Goal: Task Accomplishment & Management: Manage account settings

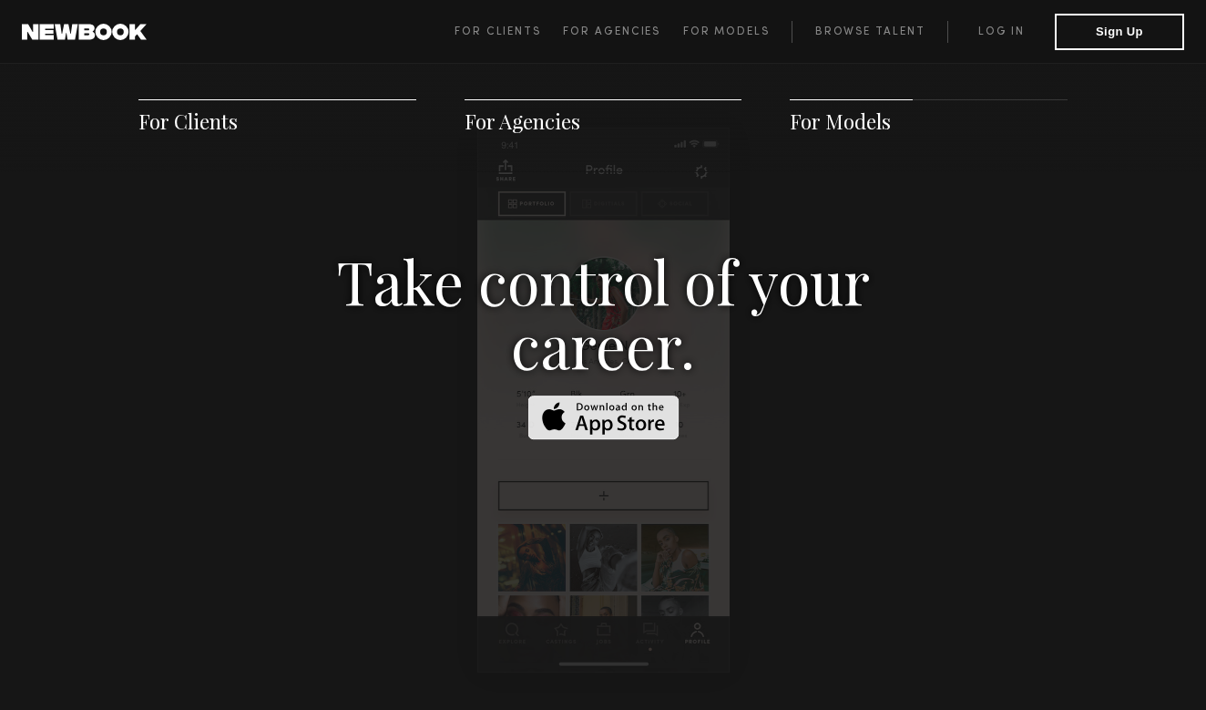
scroll to position [2689, 0]
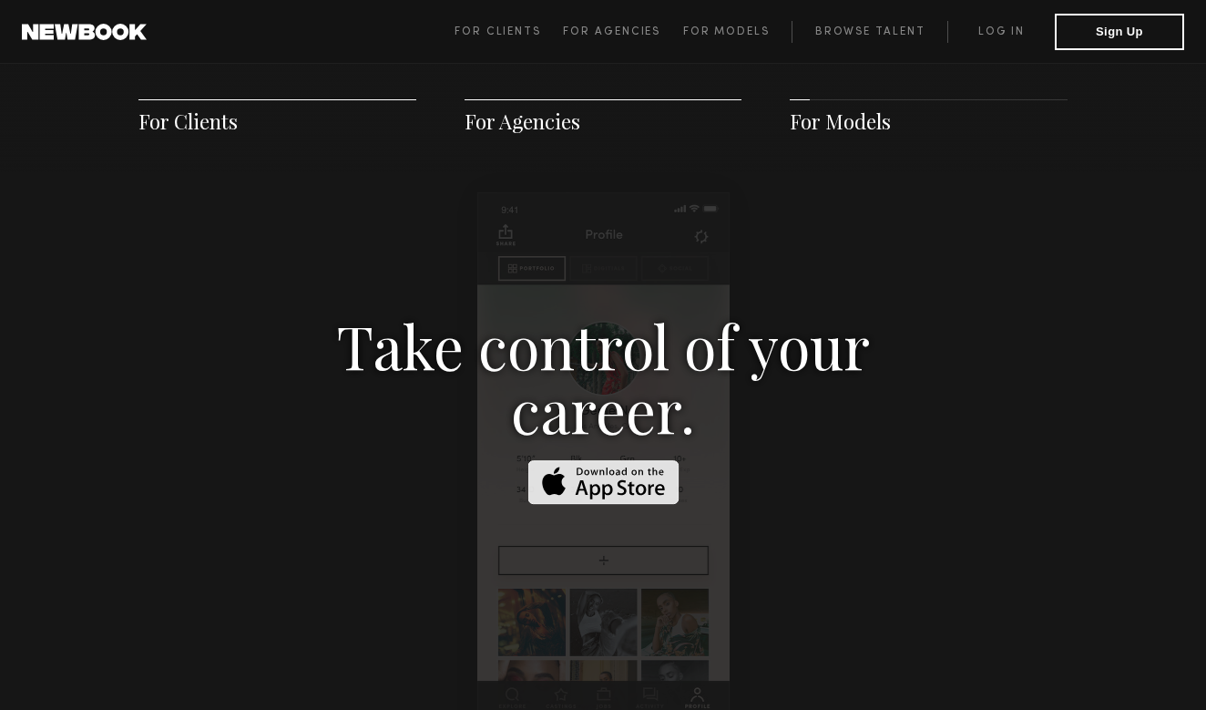
click at [653, 461] on img at bounding box center [602, 482] width 151 height 45
click at [986, 36] on link "Log in" at bounding box center [1000, 32] width 107 height 22
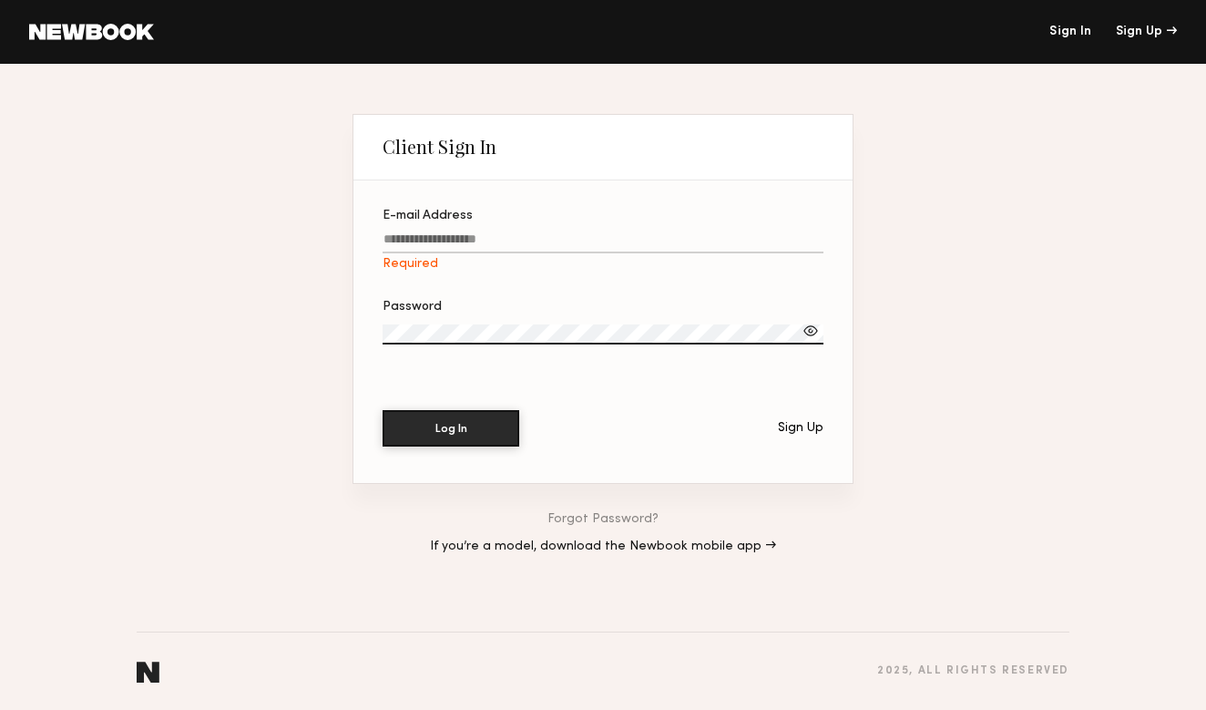
paste input "**********"
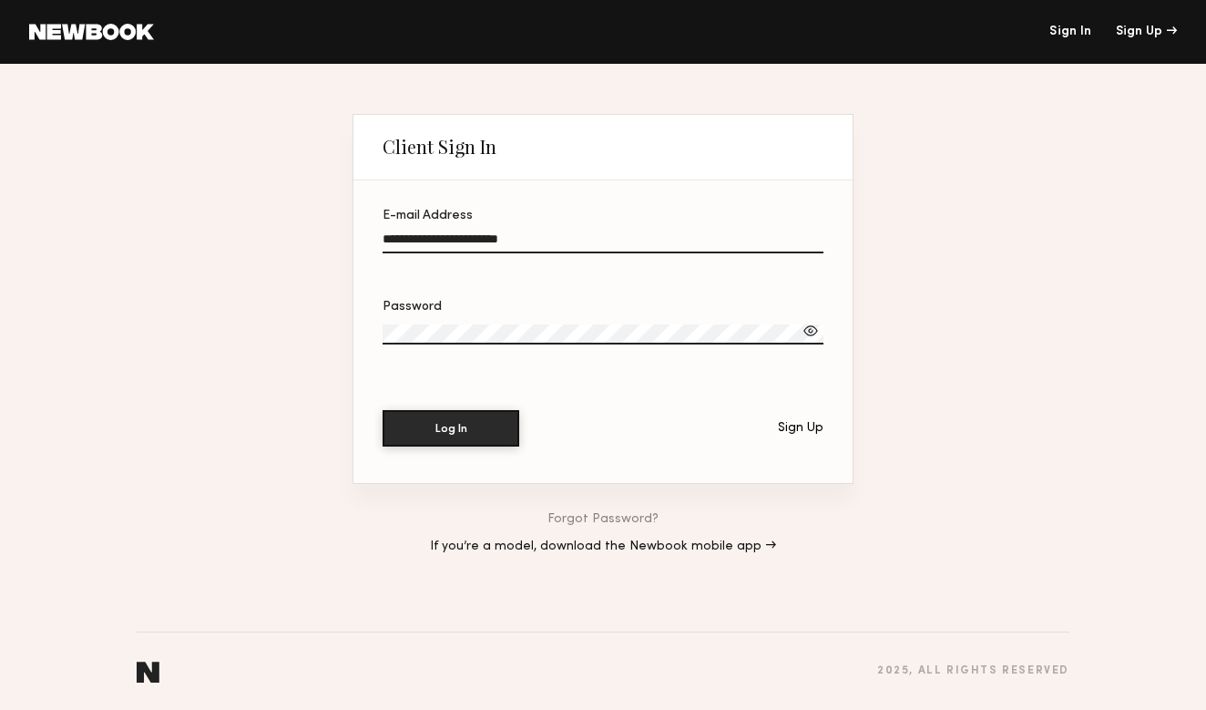
type input "**********"
click at [366, 2] on header "Sign In Sign Up" at bounding box center [603, 32] width 1206 height 64
click at [585, 365] on div "Password" at bounding box center [603, 341] width 441 height 80
click at [415, 425] on button "Log In" at bounding box center [451, 427] width 137 height 36
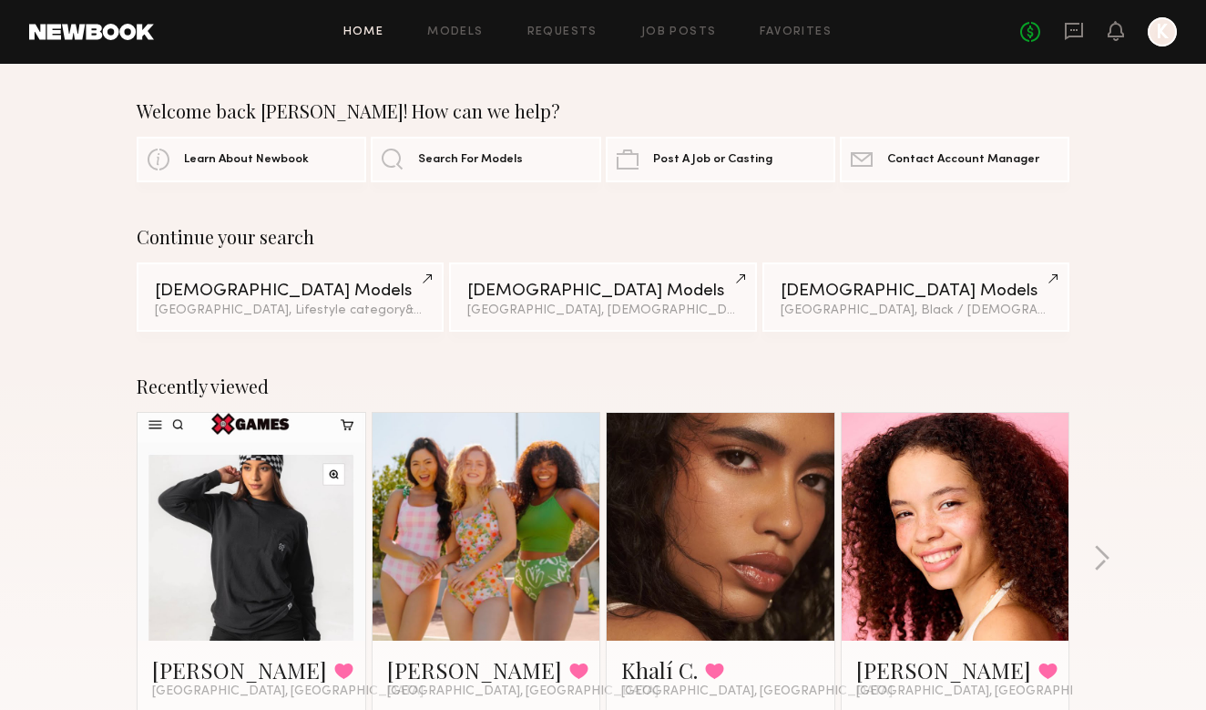
click at [681, 24] on div "Home Models Requests Job Posts Favorites Sign Out No fees up to $5,000 K" at bounding box center [665, 31] width 1023 height 29
click at [676, 46] on header "Home Models Requests Job Posts Favorites Sign Out No fees up to $5,000 K" at bounding box center [603, 32] width 1206 height 64
click at [676, 34] on link "Job Posts" at bounding box center [679, 32] width 76 height 12
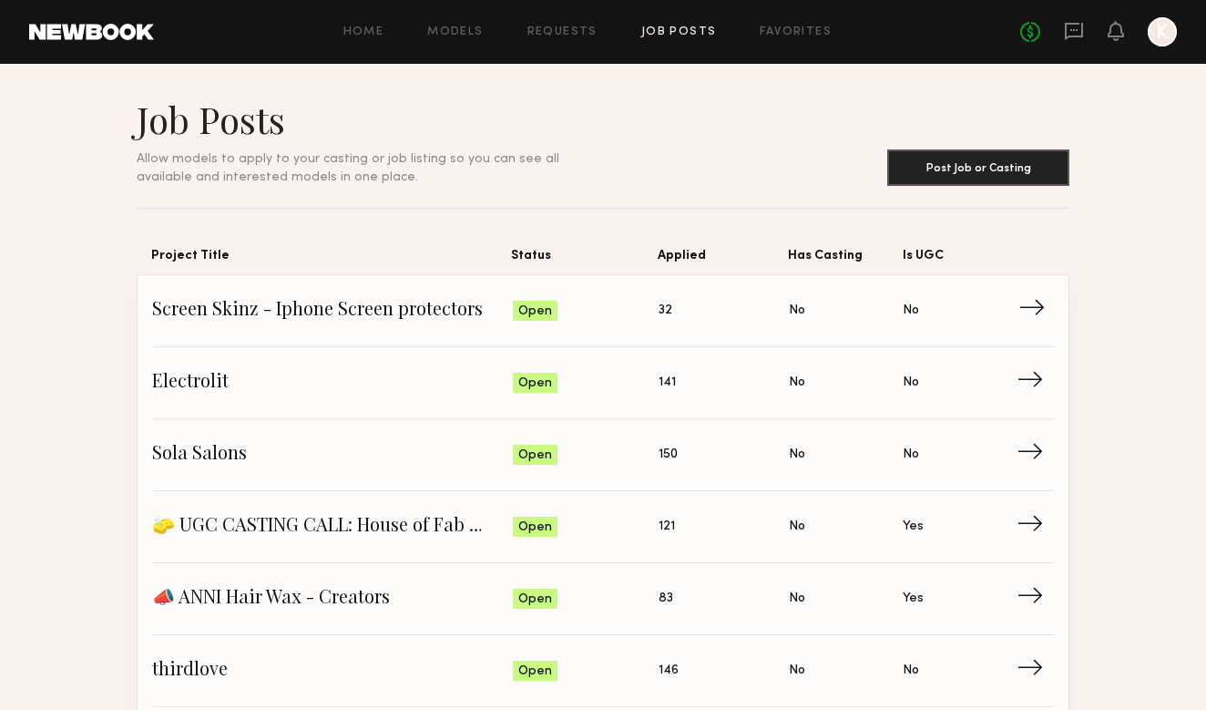
click at [439, 313] on span "Screen Skinz - Iphone Screen protectors" at bounding box center [332, 310] width 361 height 27
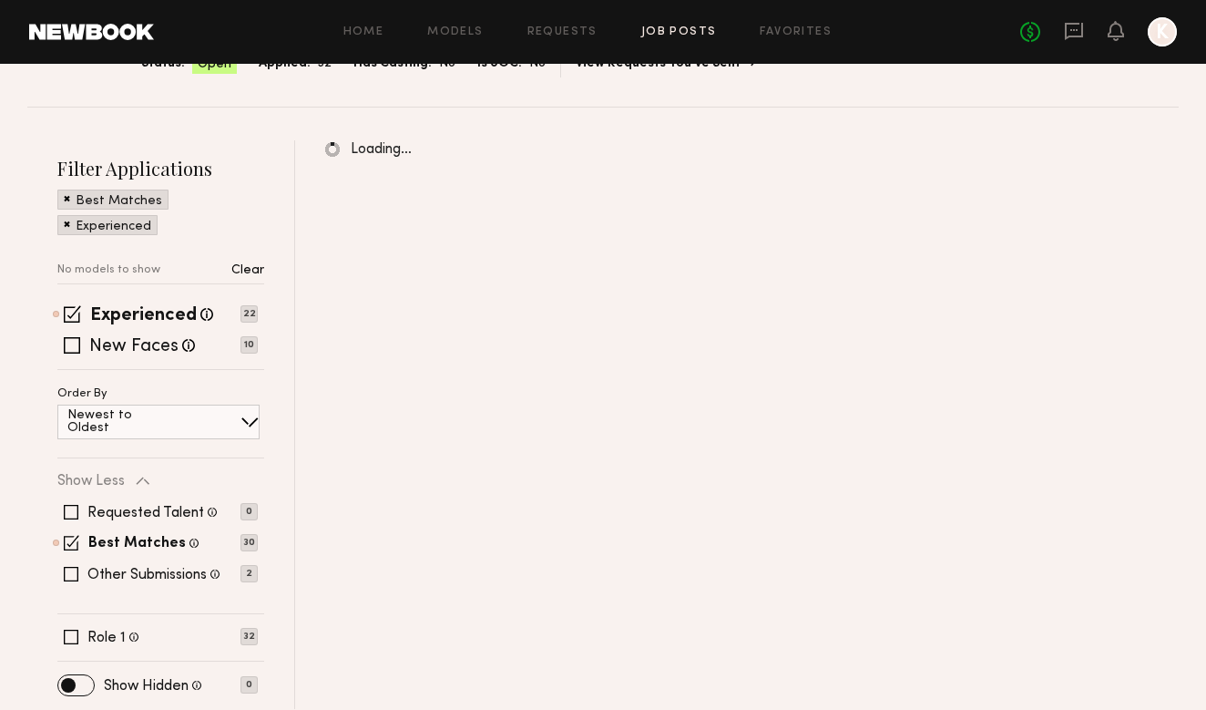
scroll to position [189, 0]
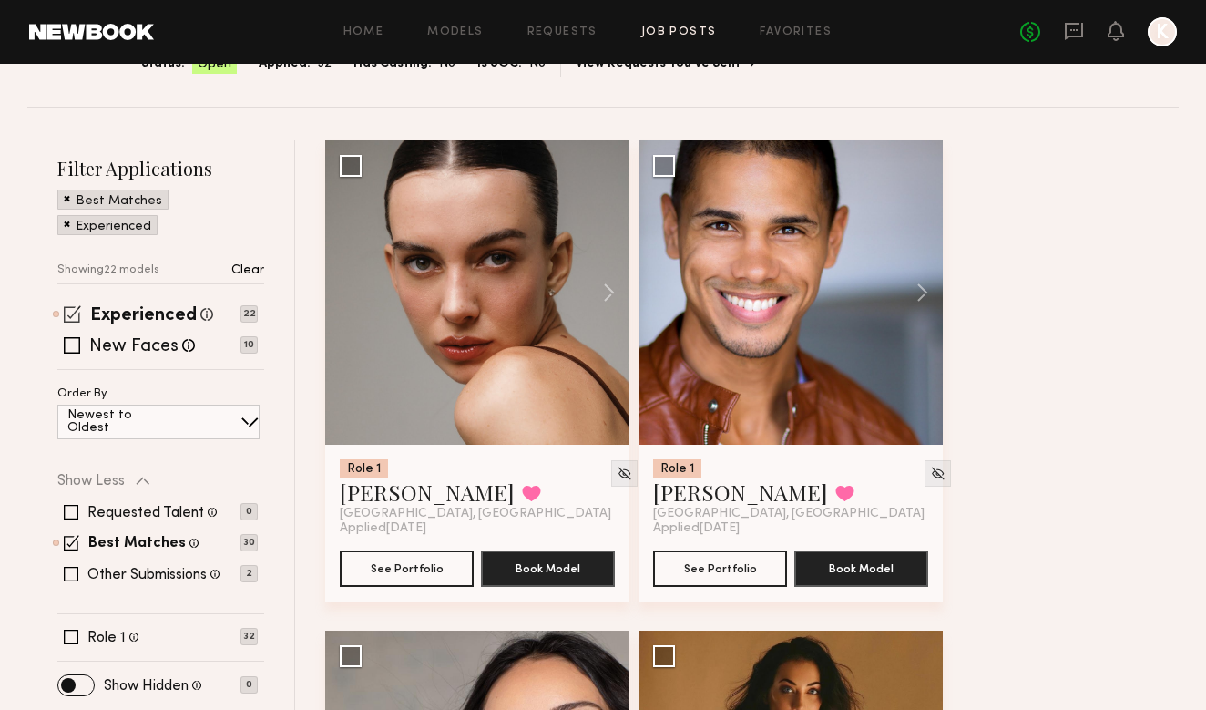
click at [77, 315] on span at bounding box center [72, 313] width 17 height 17
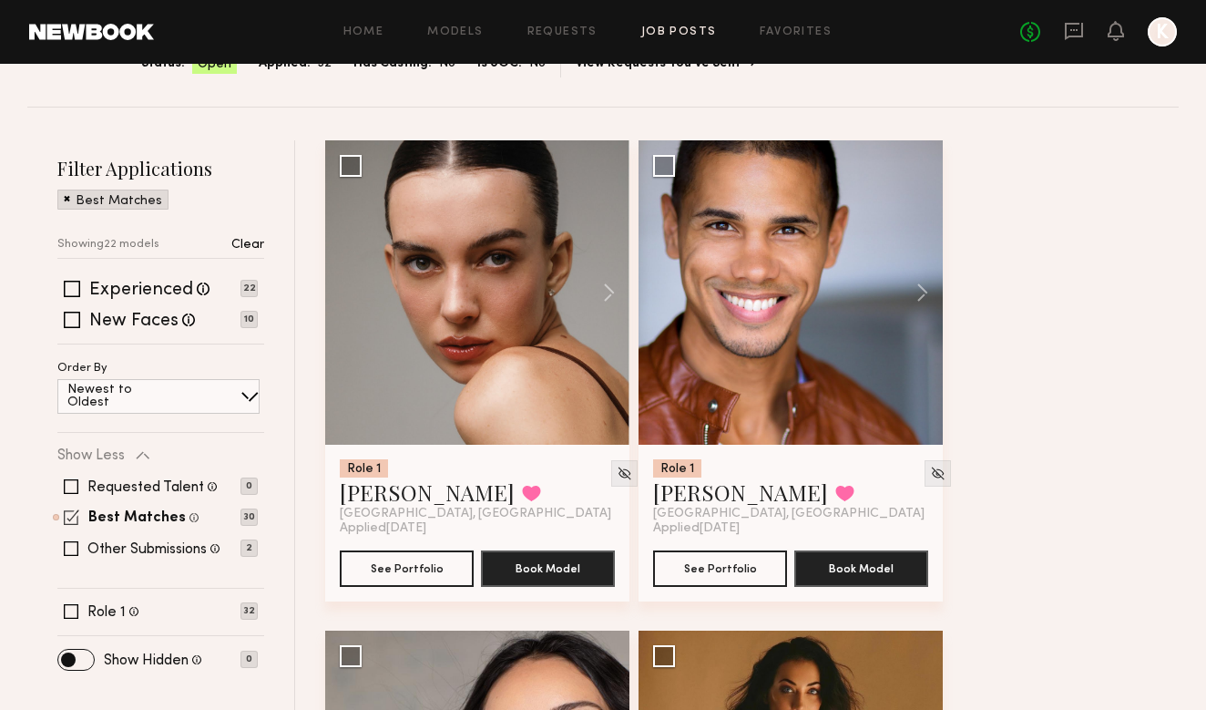
click at [77, 517] on span at bounding box center [71, 516] width 15 height 15
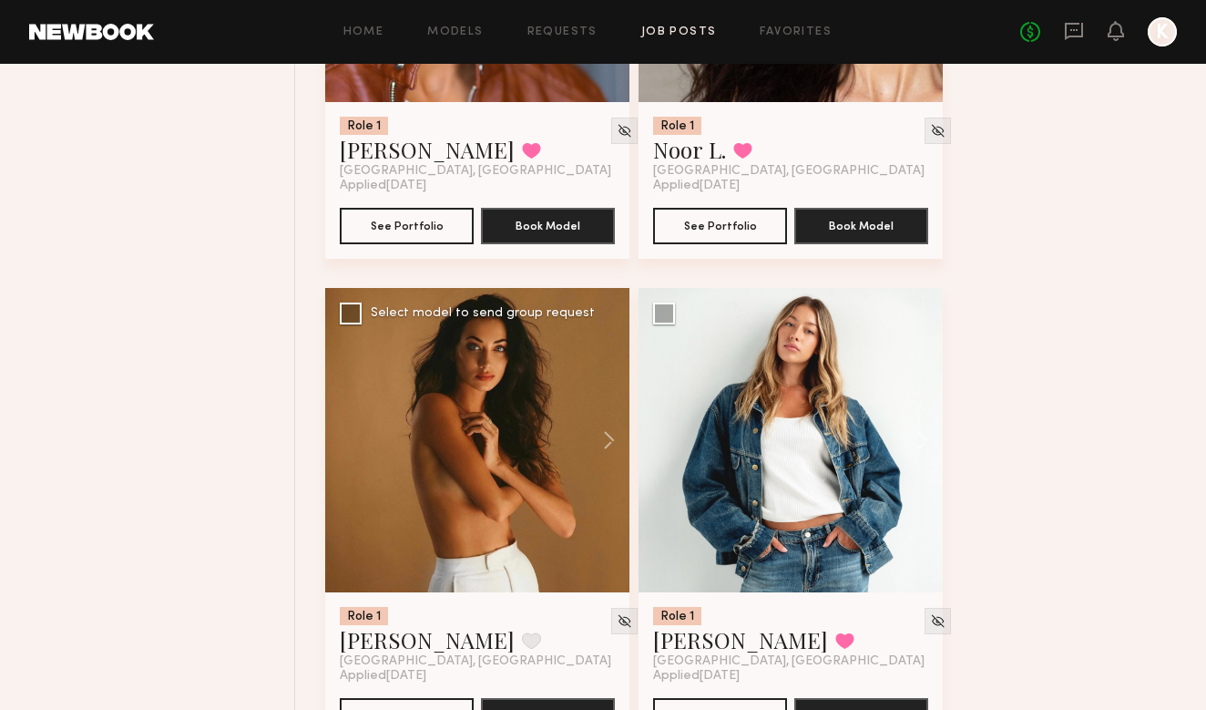
scroll to position [1580, 0]
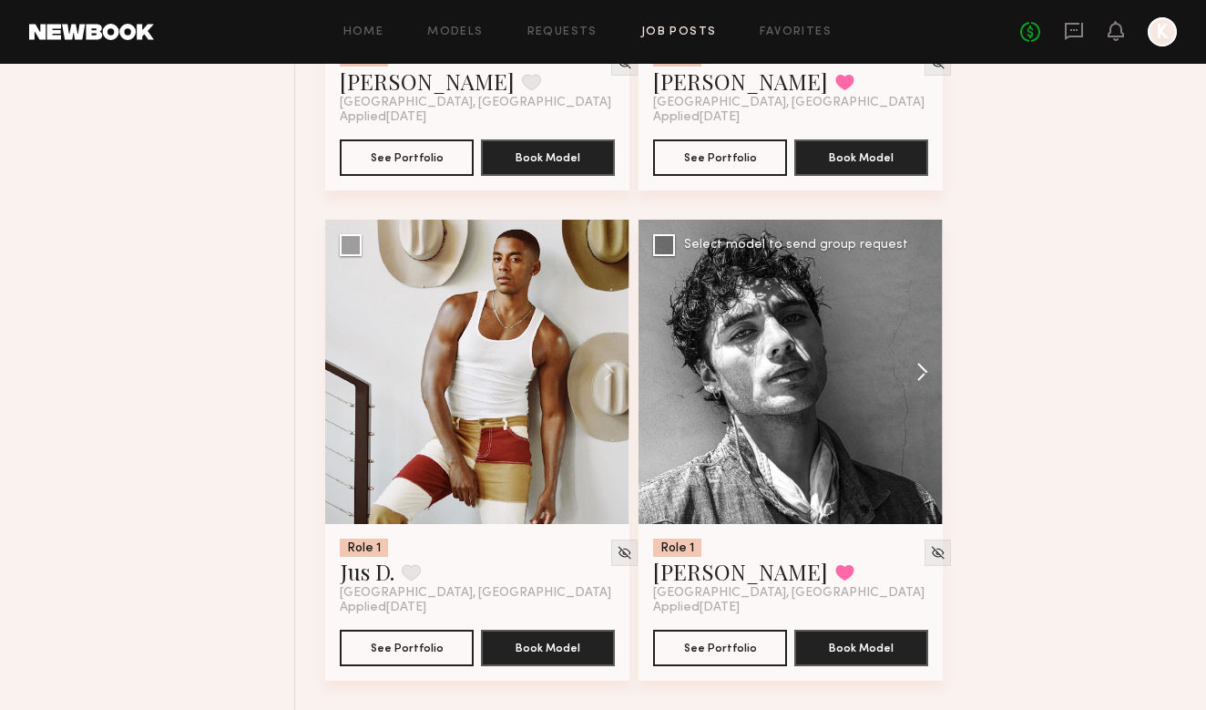
click at [925, 364] on button at bounding box center [913, 372] width 58 height 304
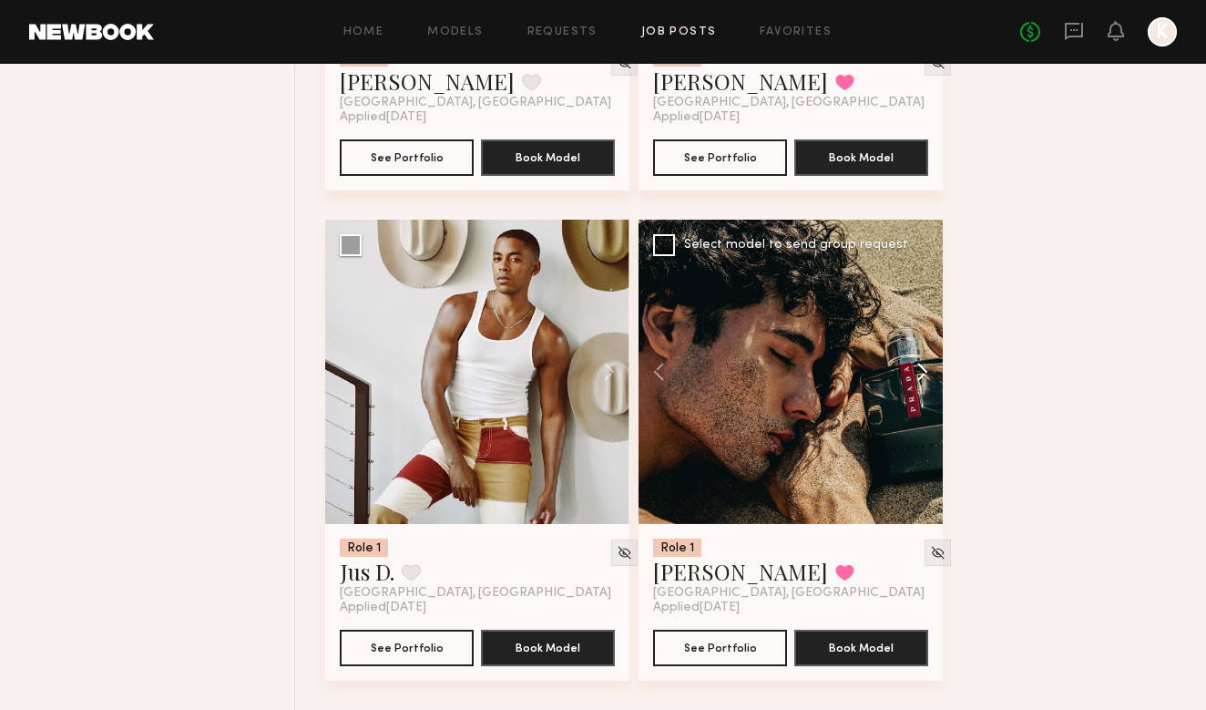
click at [925, 364] on button at bounding box center [913, 372] width 58 height 304
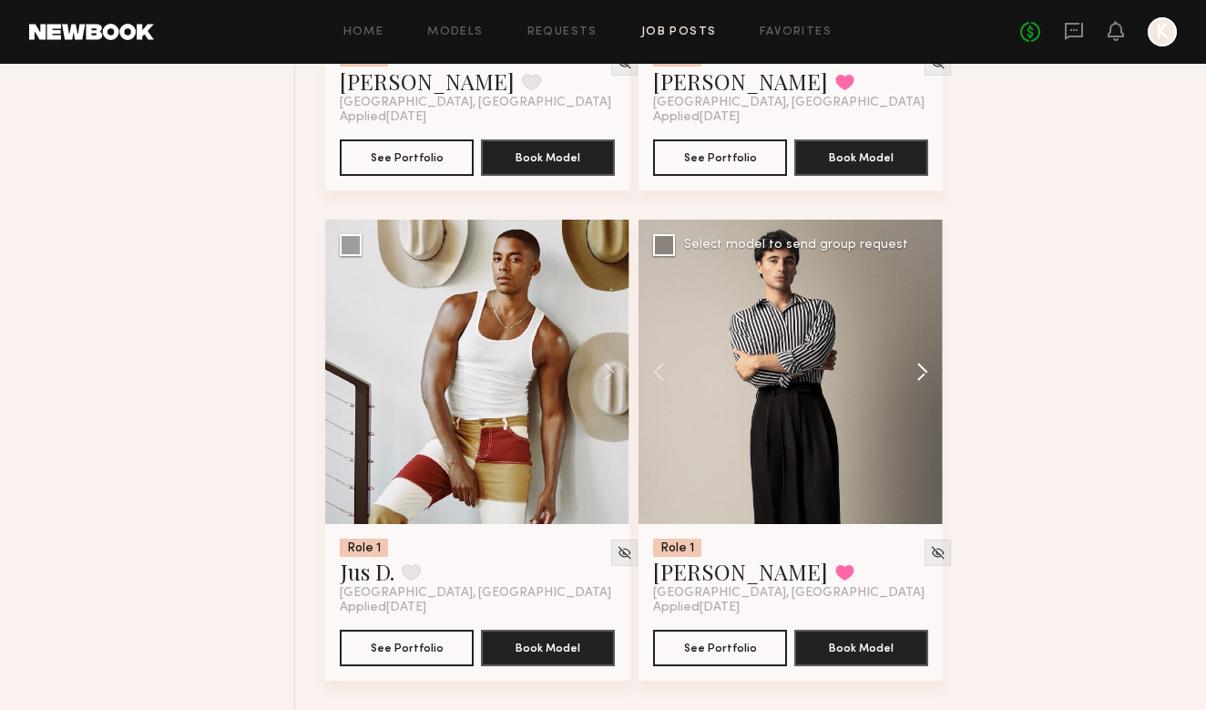
click at [925, 364] on button at bounding box center [913, 372] width 58 height 304
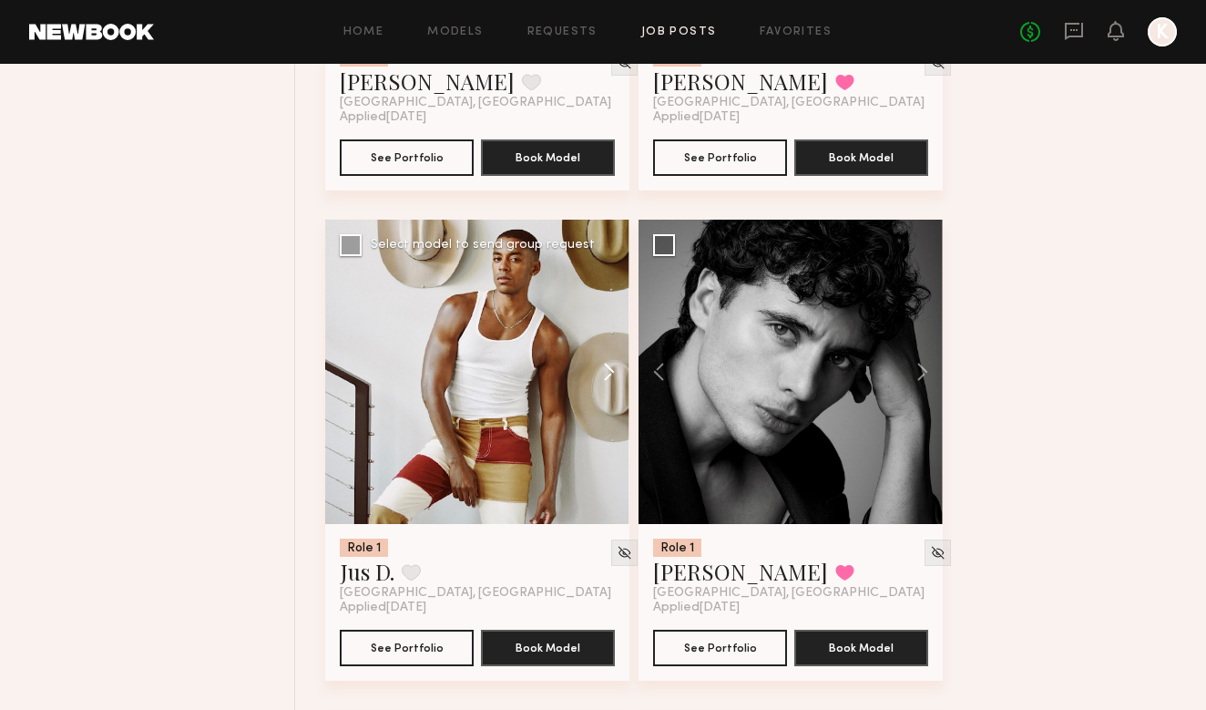
click at [602, 383] on button at bounding box center [600, 372] width 58 height 304
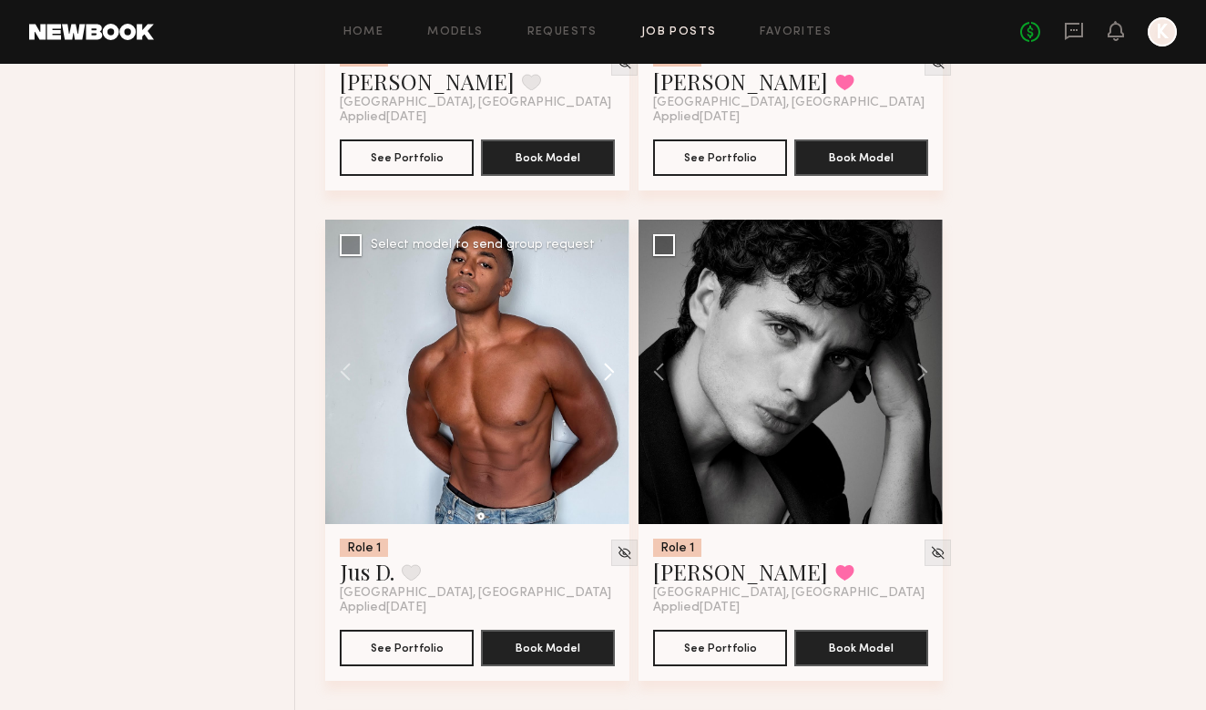
click at [602, 383] on button at bounding box center [600, 372] width 58 height 304
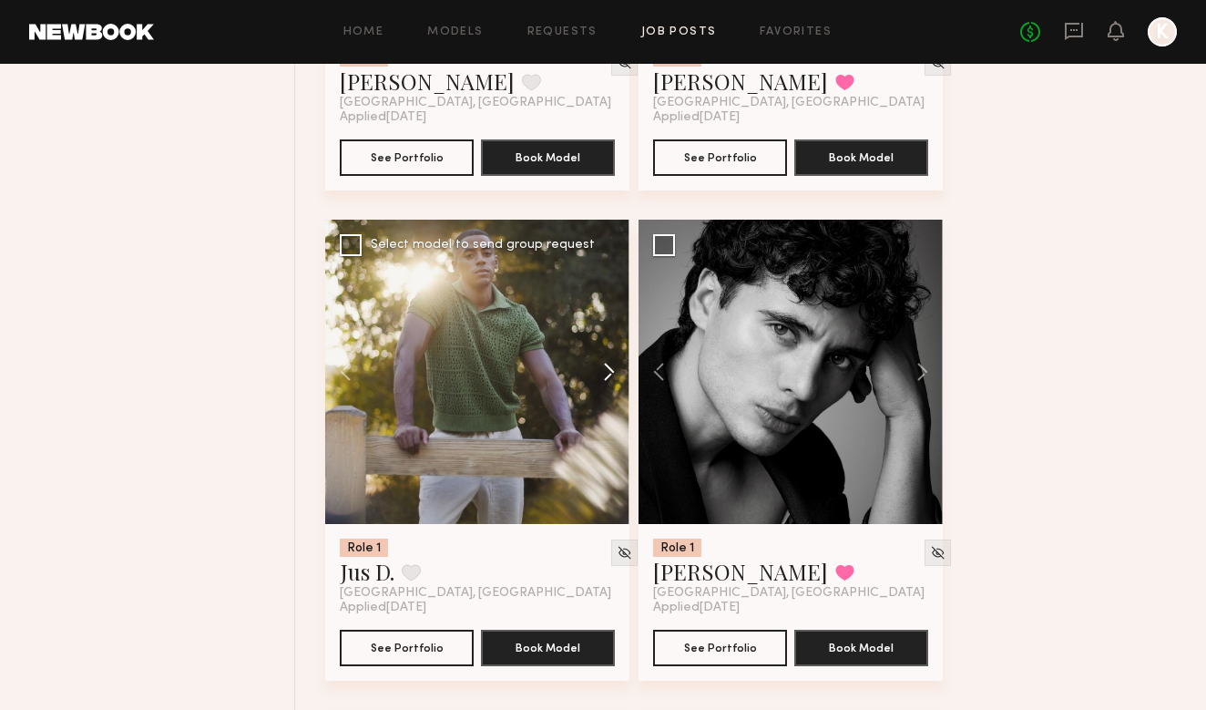
click at [602, 383] on button at bounding box center [600, 372] width 58 height 304
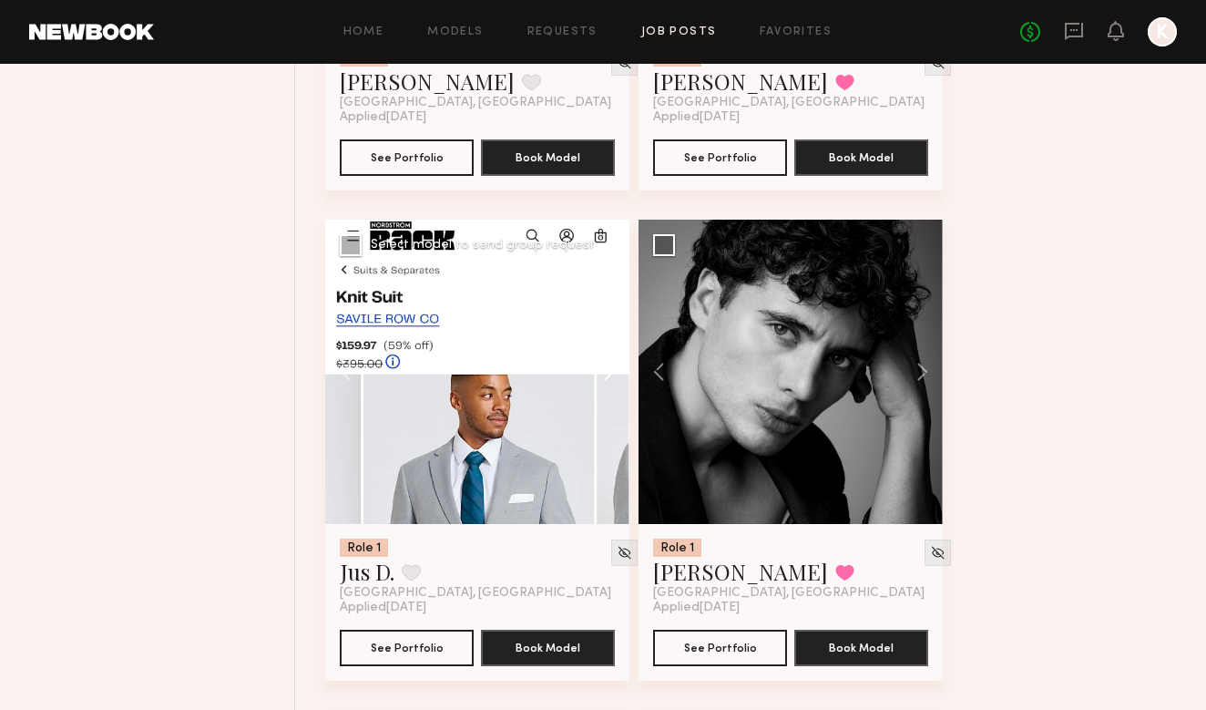
click at [603, 384] on button at bounding box center [600, 372] width 58 height 304
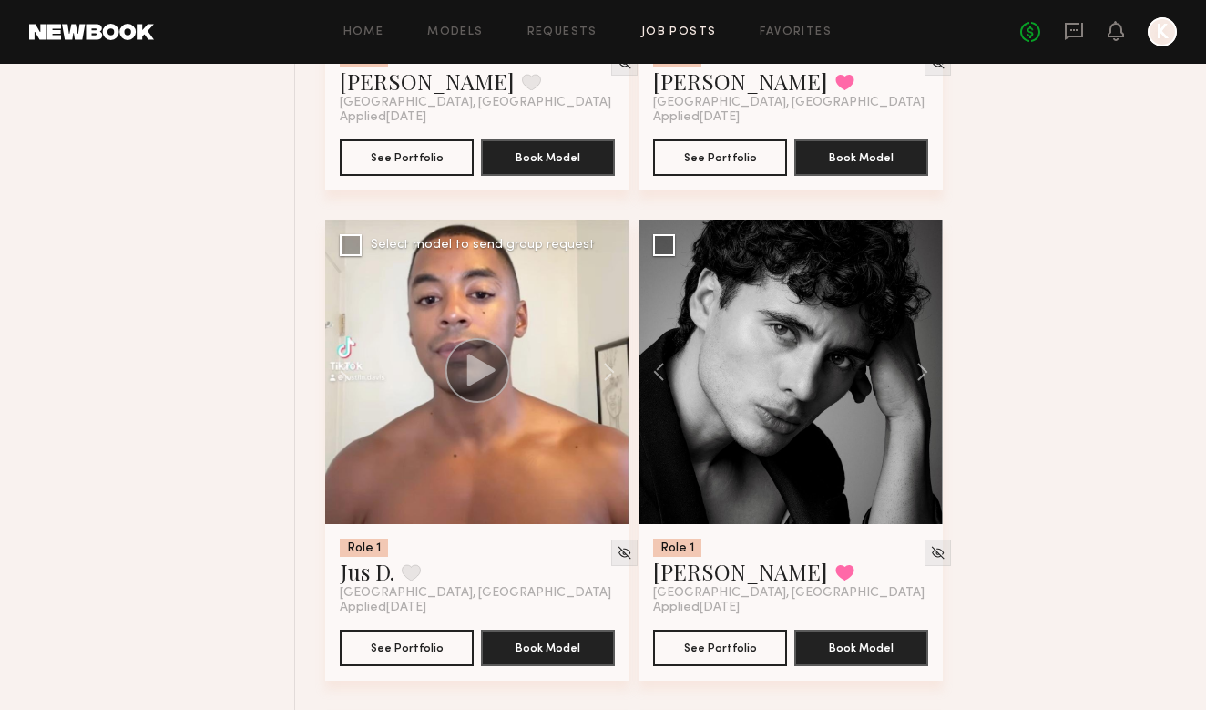
click at [465, 361] on circle at bounding box center [477, 370] width 65 height 65
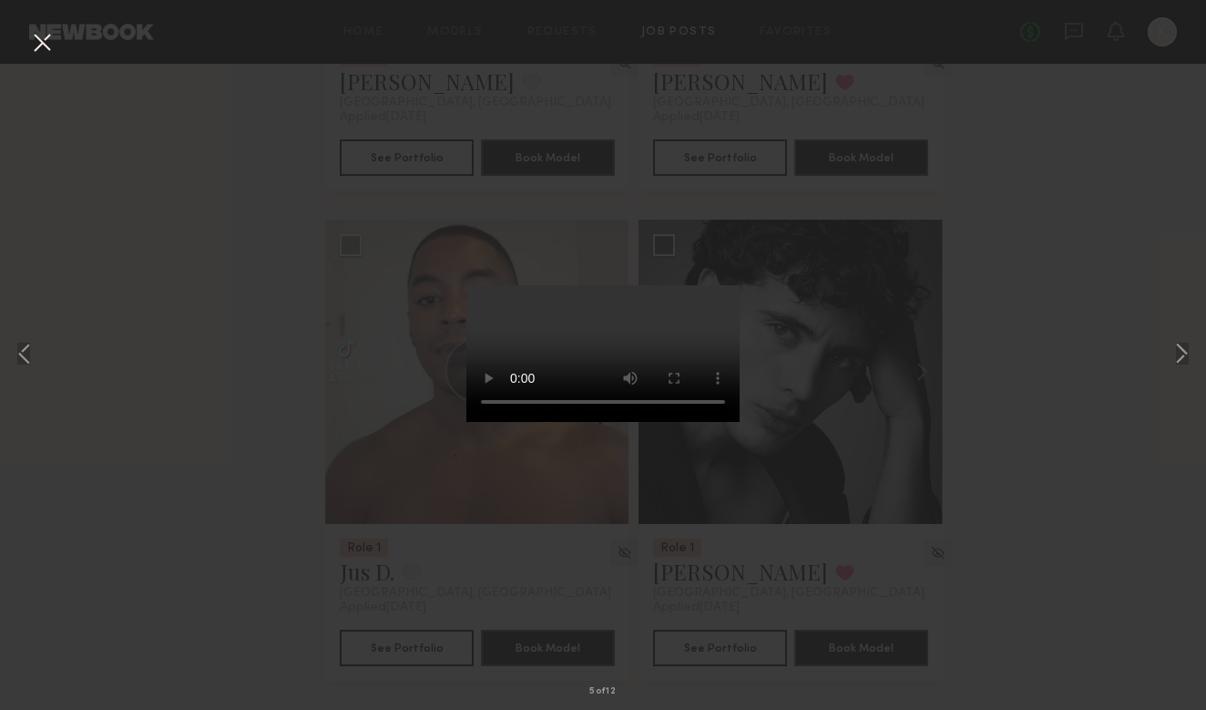
click at [692, 422] on video at bounding box center [602, 353] width 273 height 137
click at [38, 37] on button at bounding box center [41, 43] width 29 height 33
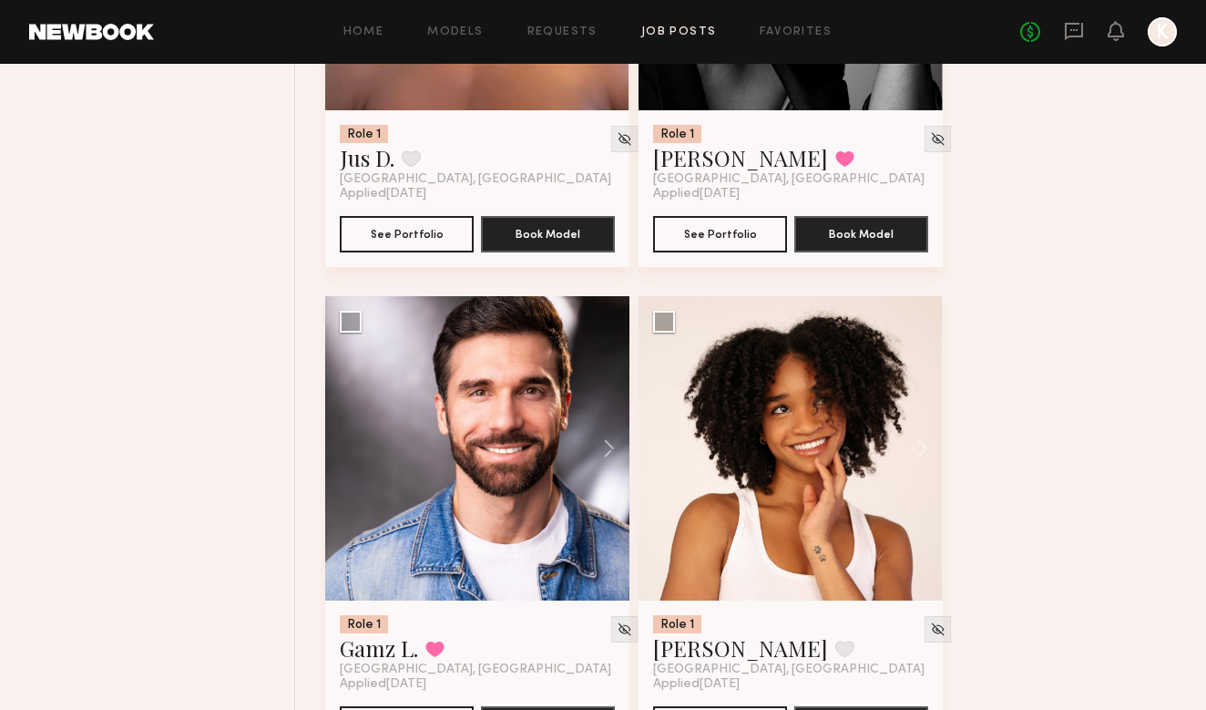
scroll to position [2080, 0]
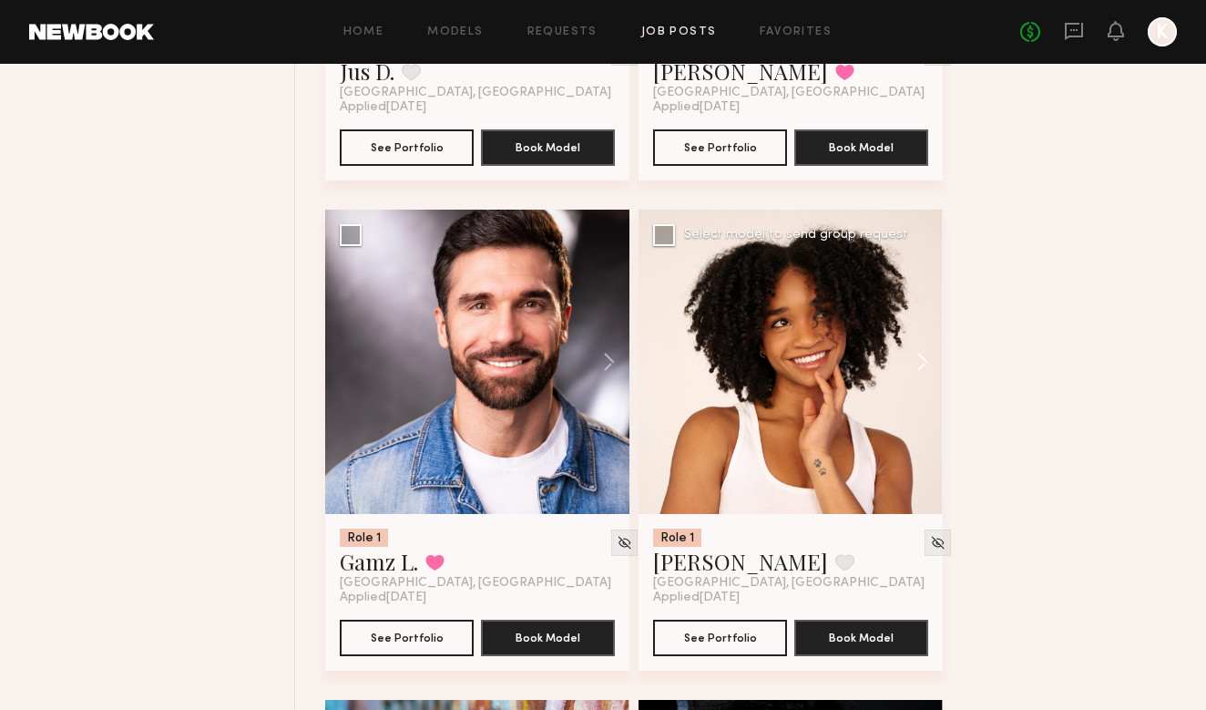
click at [916, 367] on button at bounding box center [913, 361] width 58 height 304
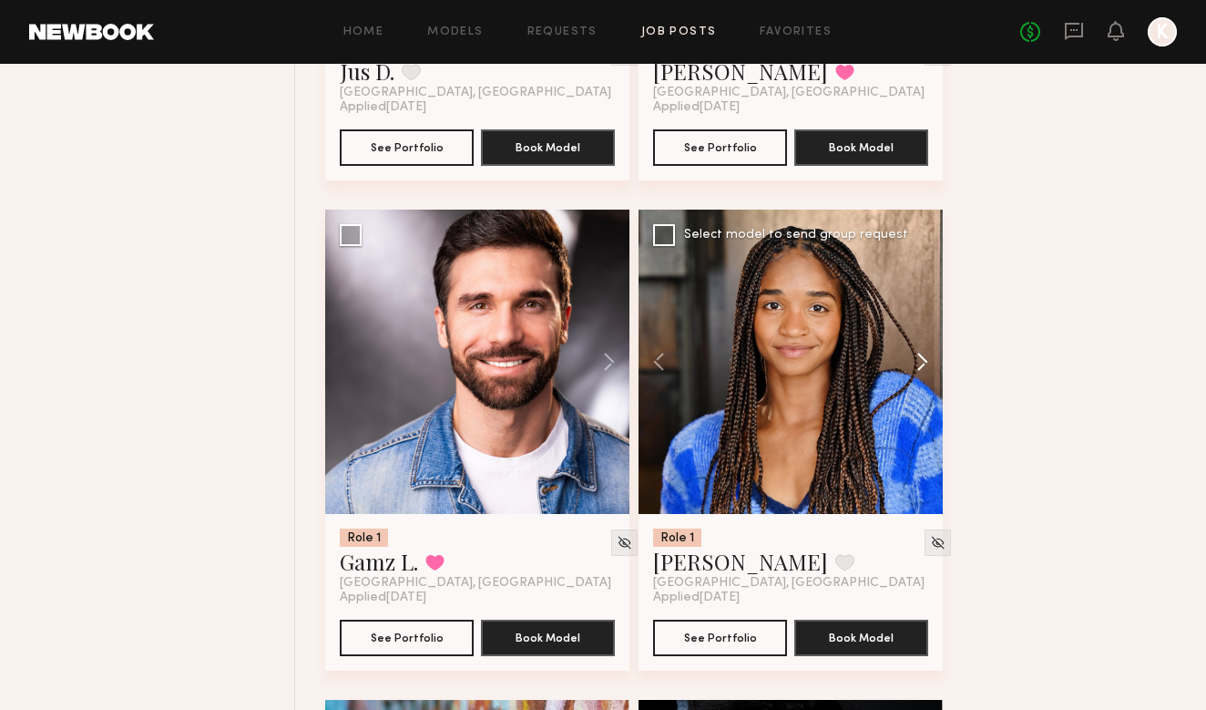
click at [915, 364] on button at bounding box center [913, 361] width 58 height 304
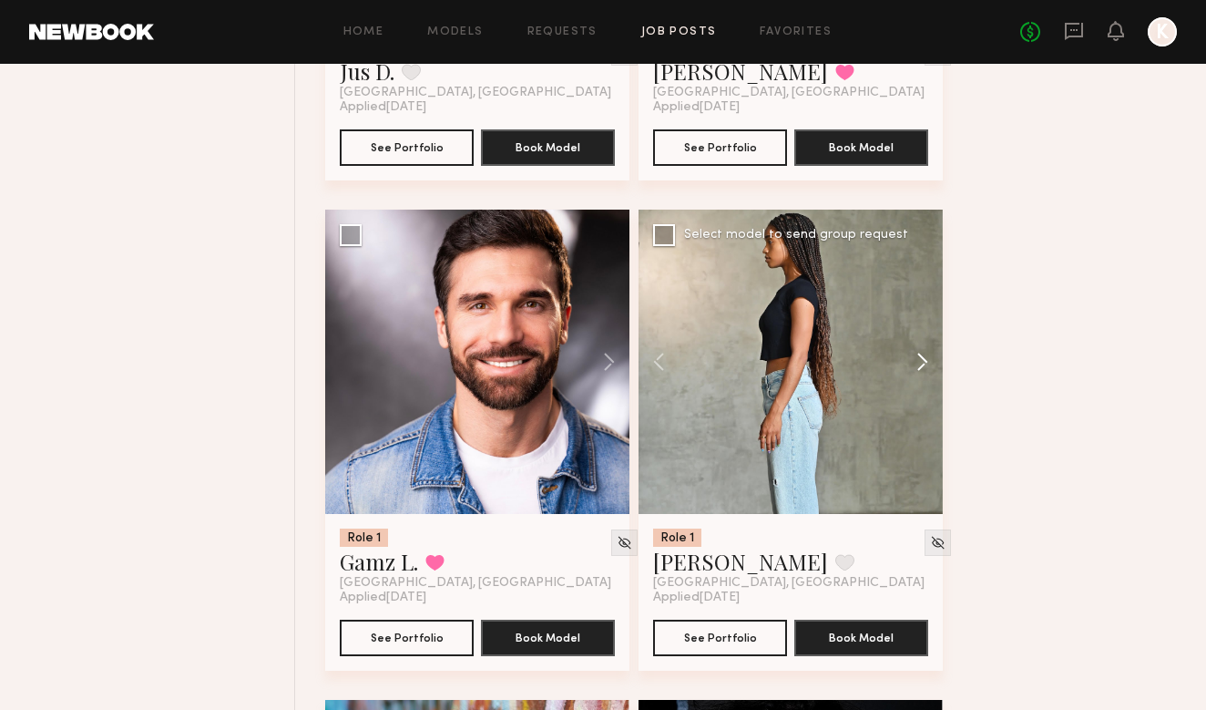
click at [915, 364] on button at bounding box center [913, 361] width 58 height 304
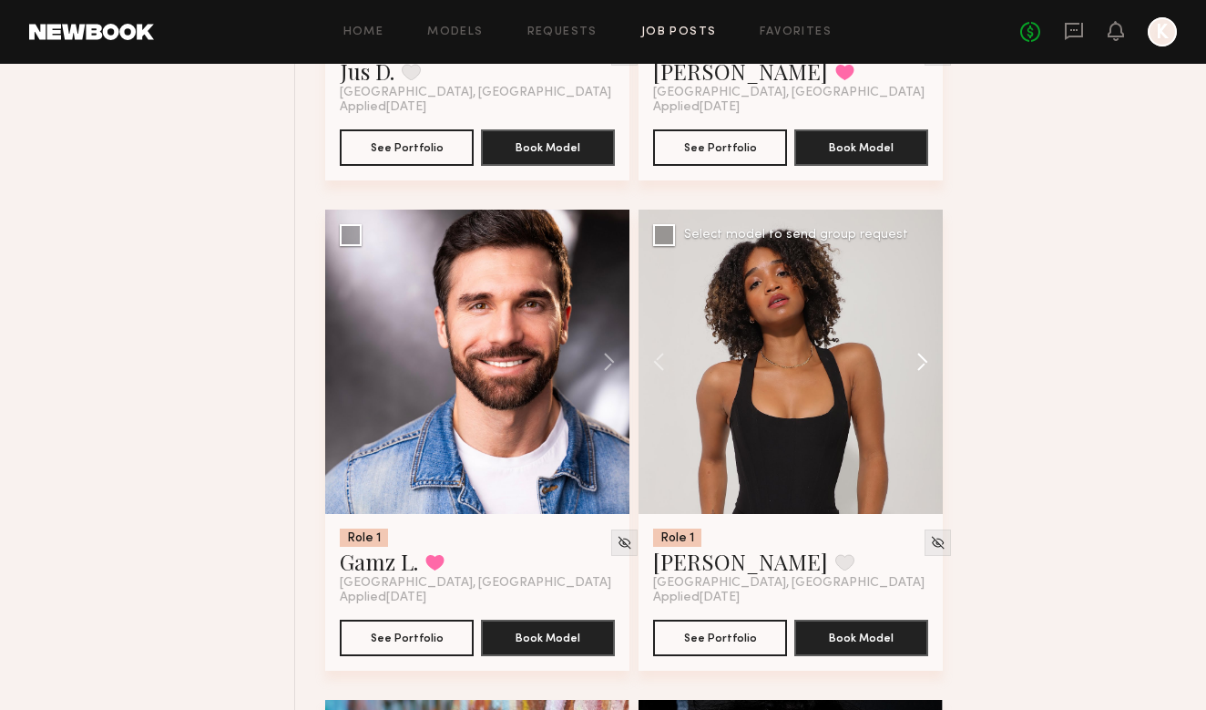
click at [915, 364] on button at bounding box center [913, 361] width 58 height 304
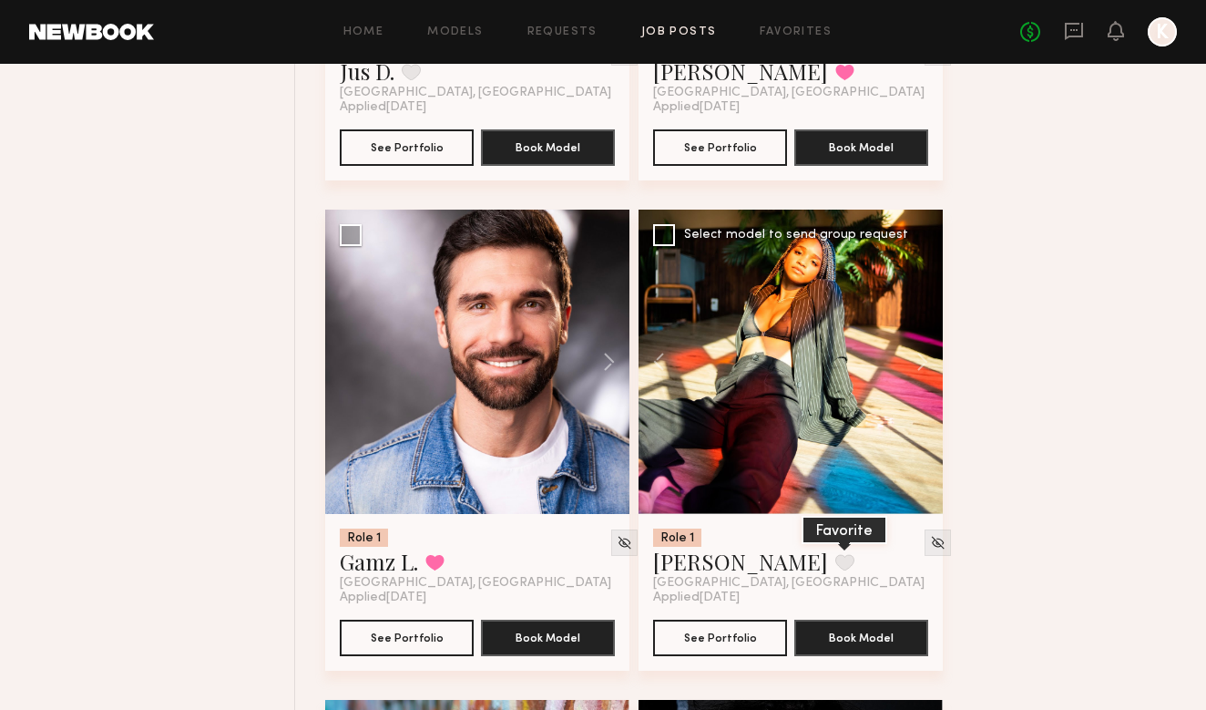
click at [835, 557] on button at bounding box center [844, 562] width 19 height 16
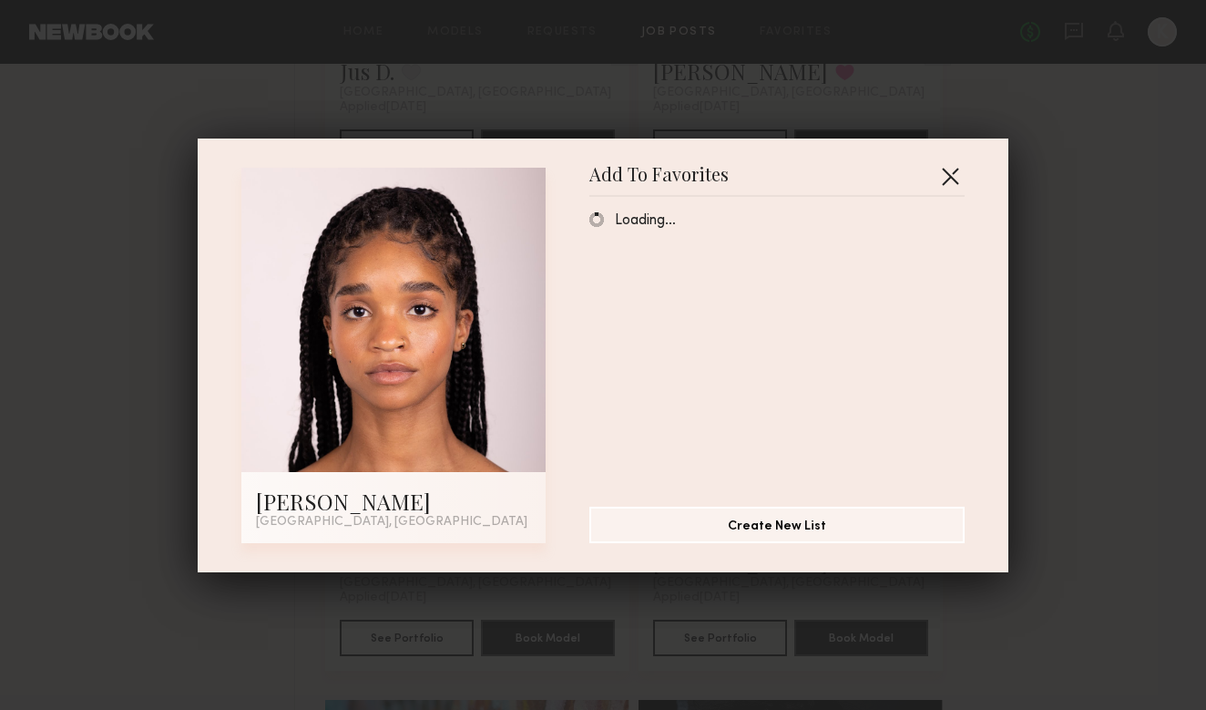
click at [948, 185] on button "button" at bounding box center [949, 175] width 29 height 29
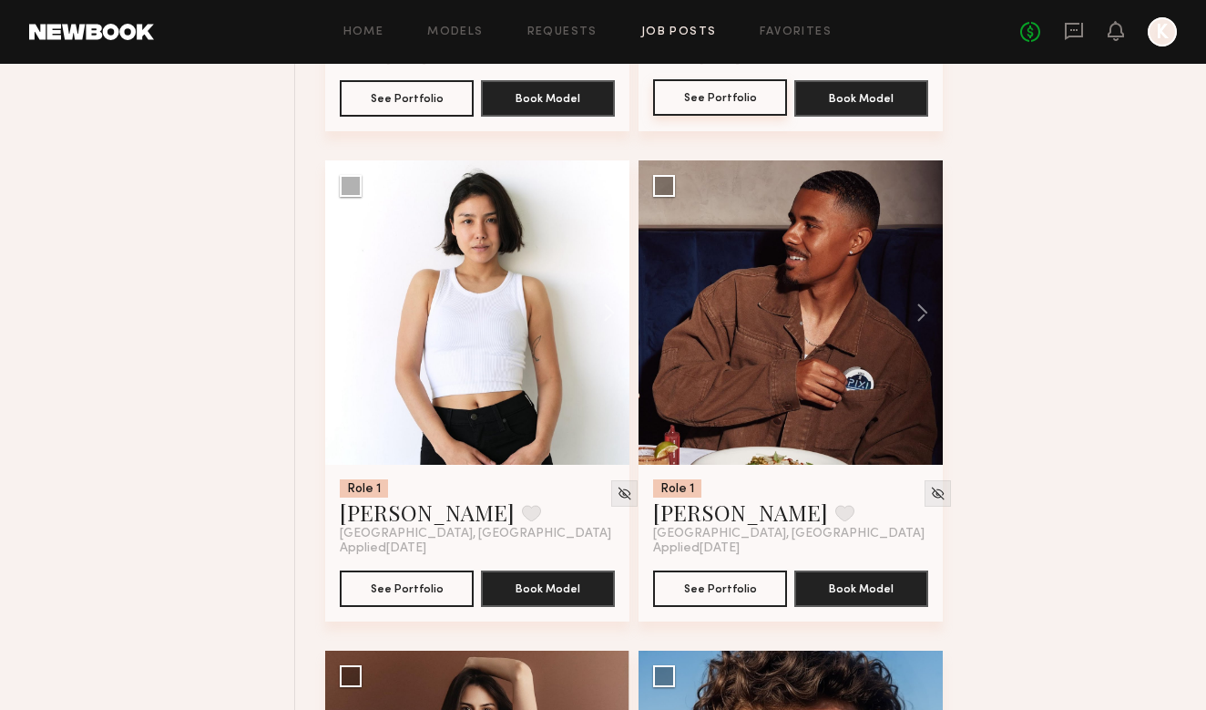
scroll to position [6586, 0]
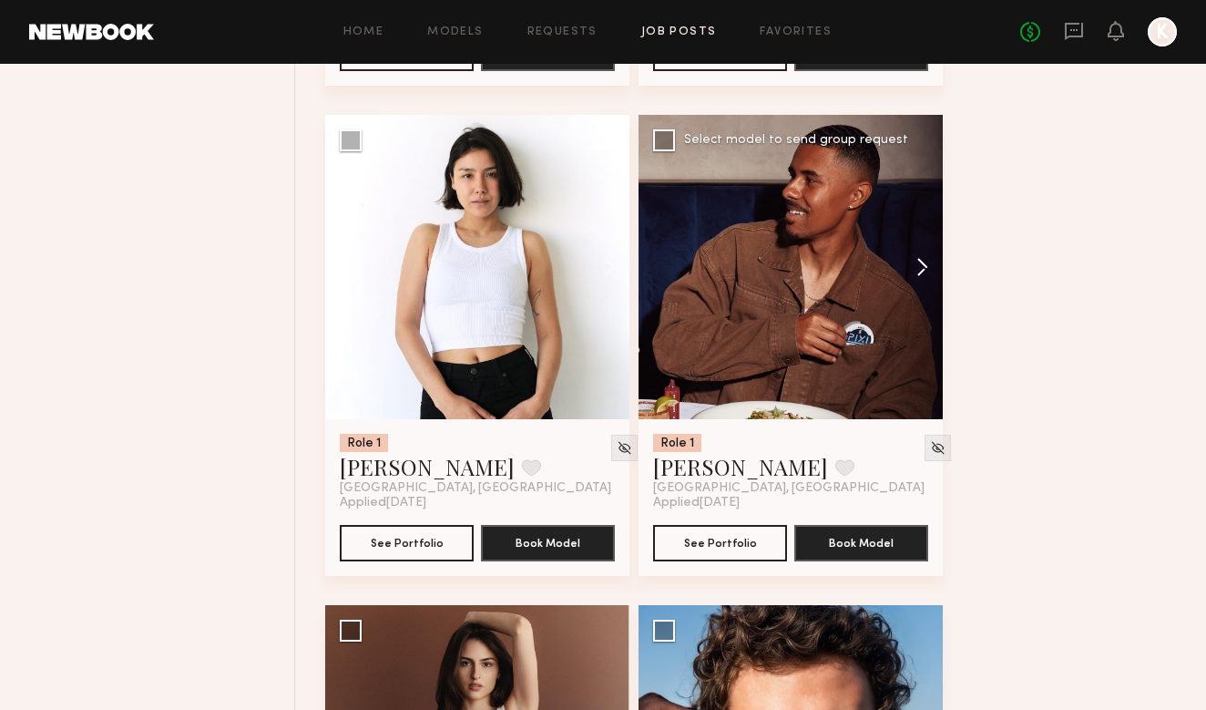
click at [927, 271] on button at bounding box center [913, 267] width 58 height 304
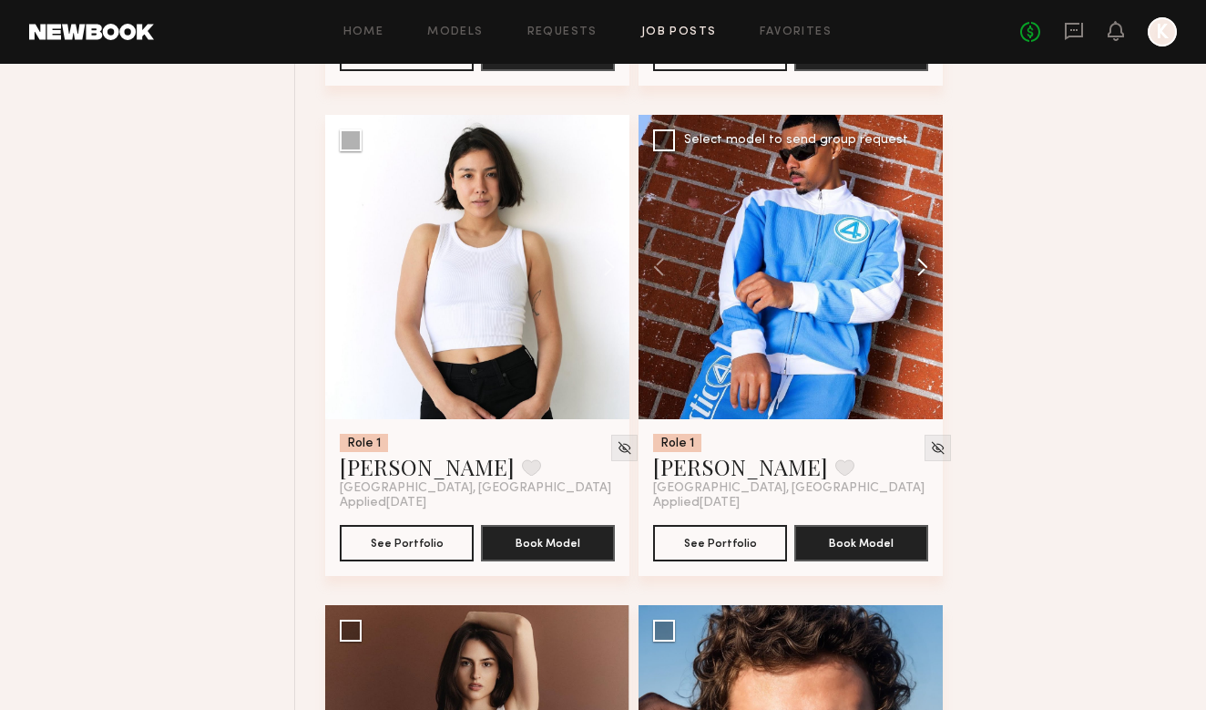
click at [927, 271] on button at bounding box center [913, 267] width 58 height 304
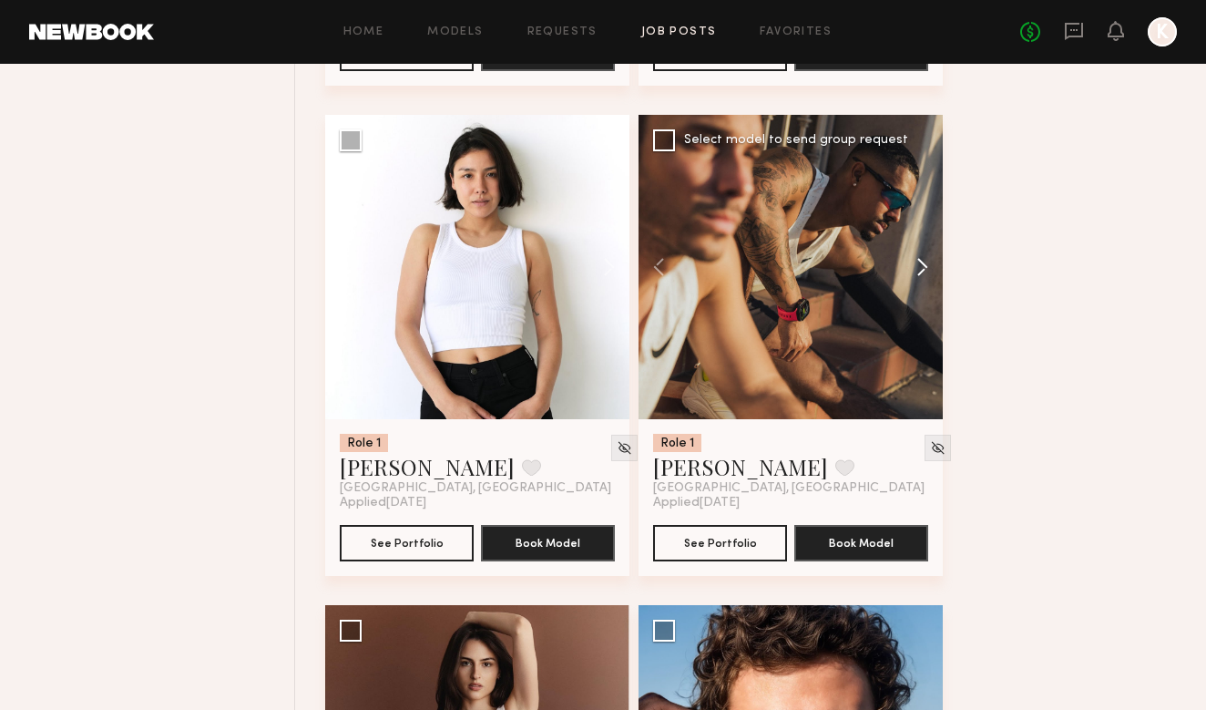
click at [927, 271] on button at bounding box center [913, 267] width 58 height 304
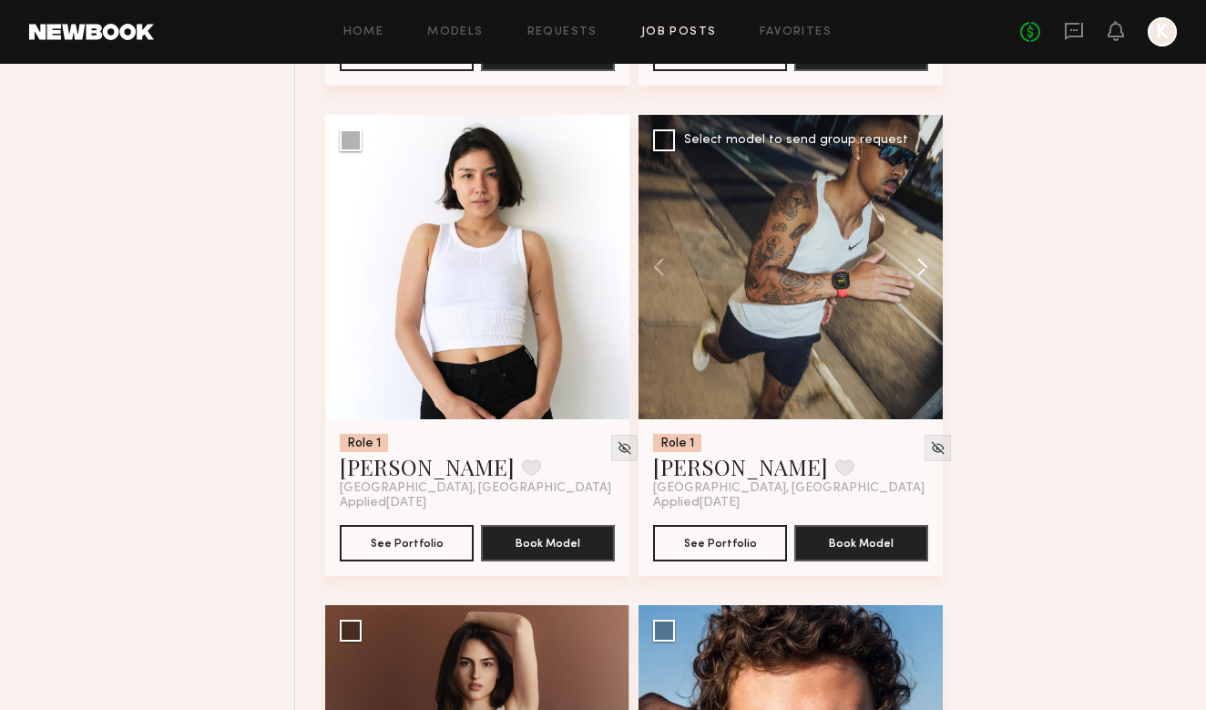
click at [927, 271] on button at bounding box center [913, 267] width 58 height 304
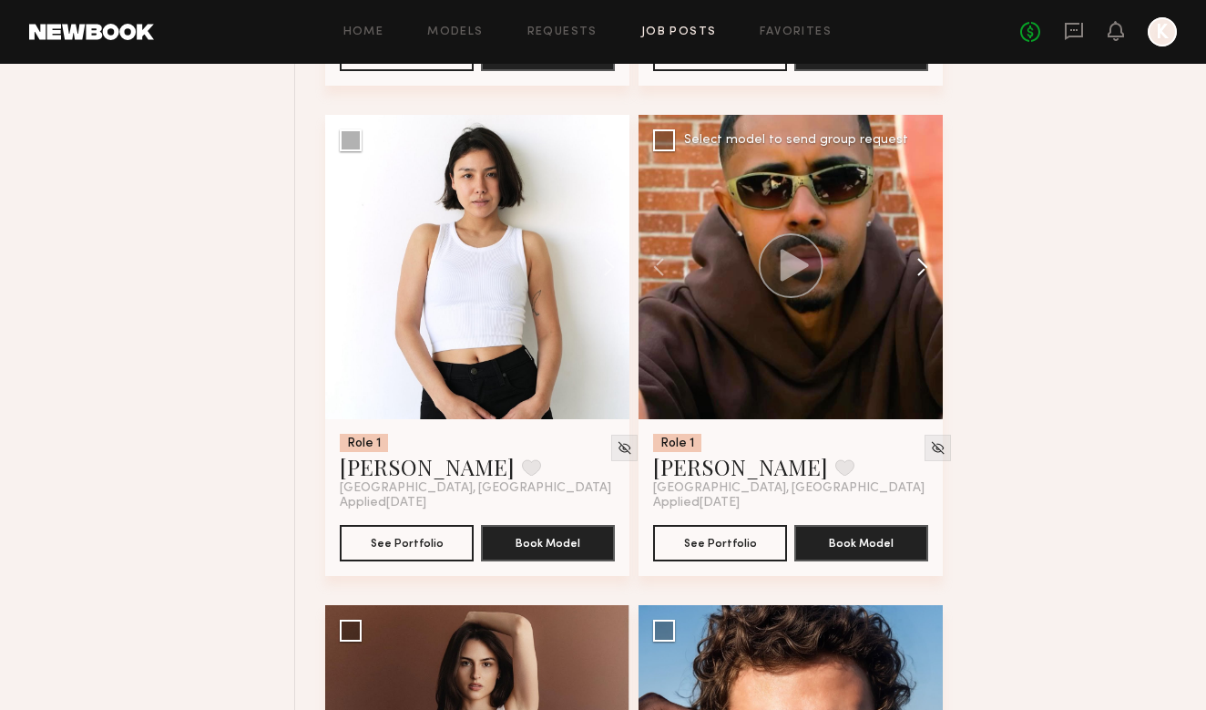
click at [927, 271] on button at bounding box center [913, 267] width 58 height 304
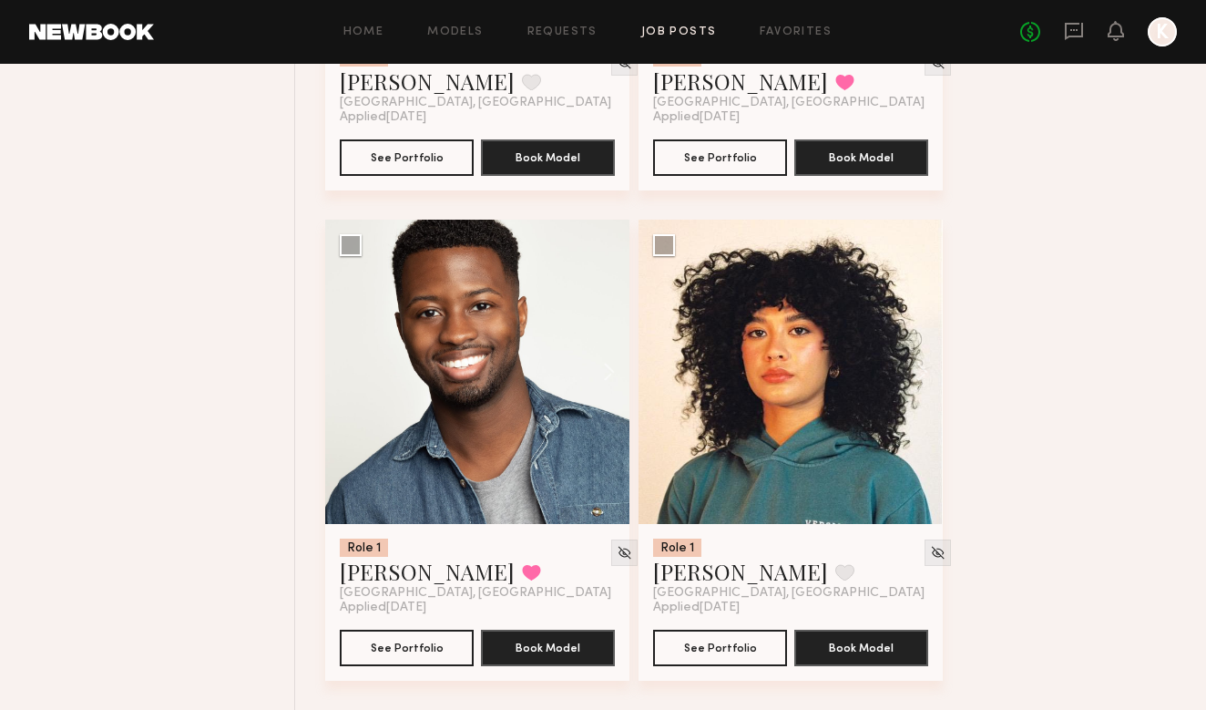
scroll to position [7461, 0]
click at [914, 367] on button at bounding box center [913, 372] width 58 height 304
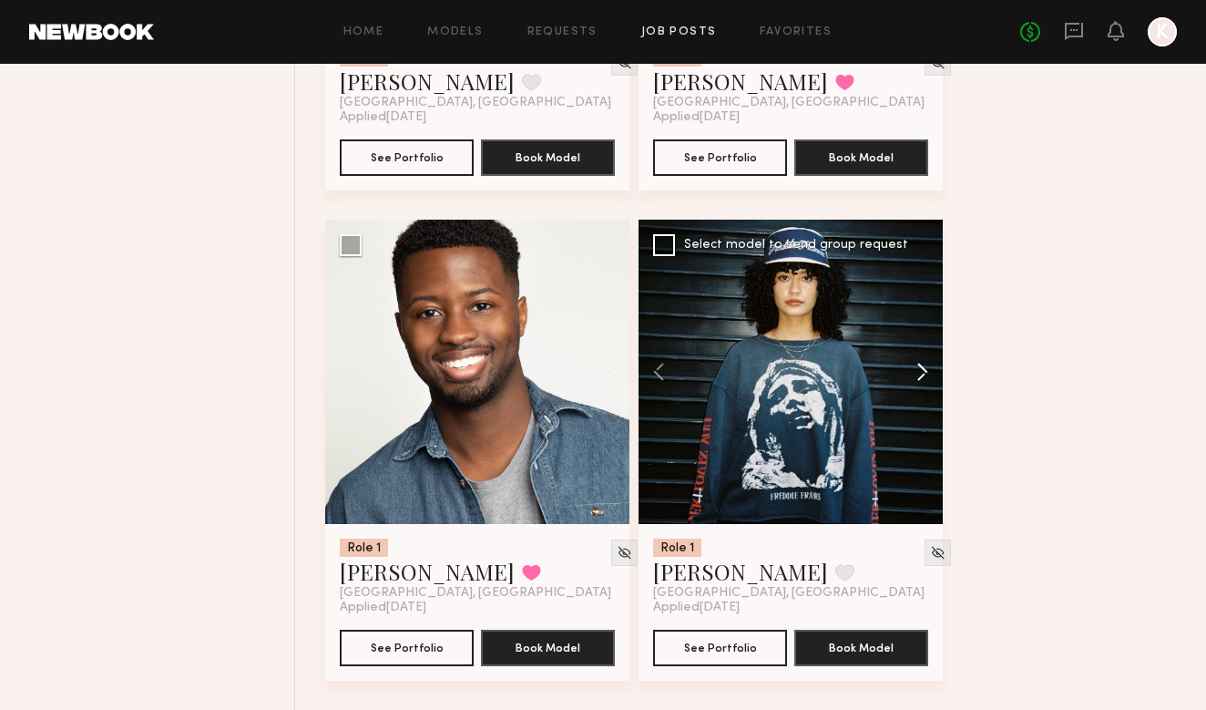
click at [914, 367] on button at bounding box center [913, 372] width 58 height 304
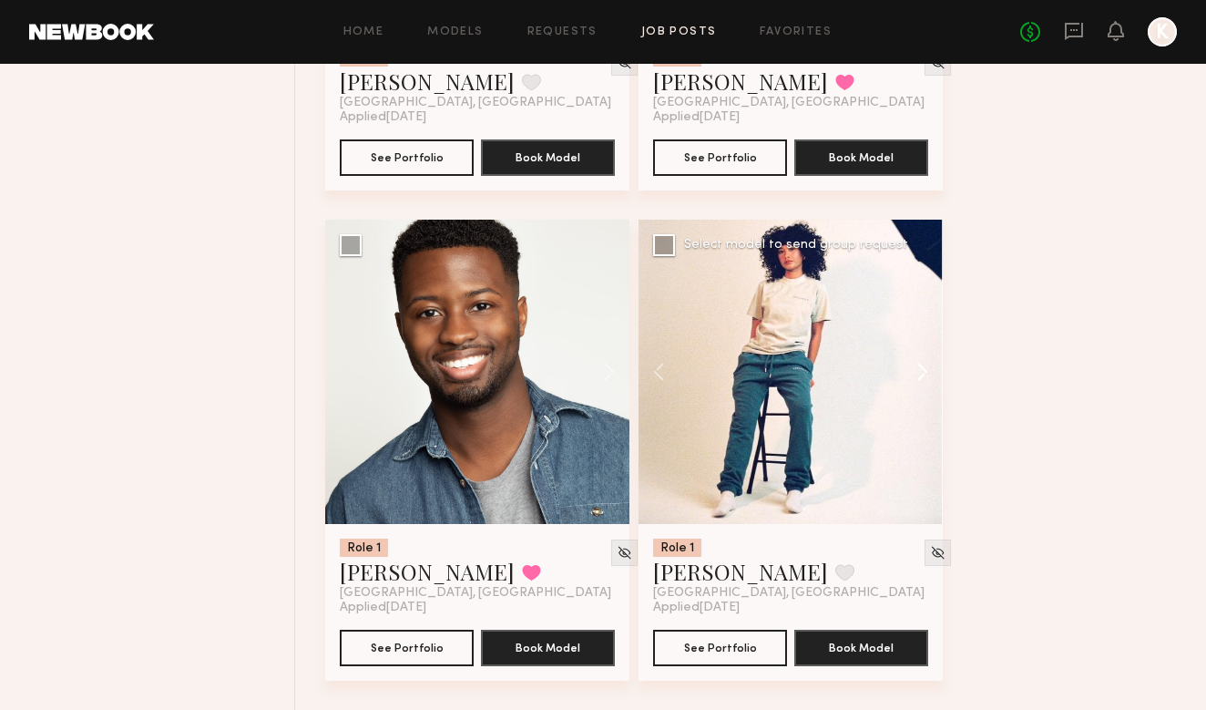
click at [914, 367] on button at bounding box center [913, 372] width 58 height 304
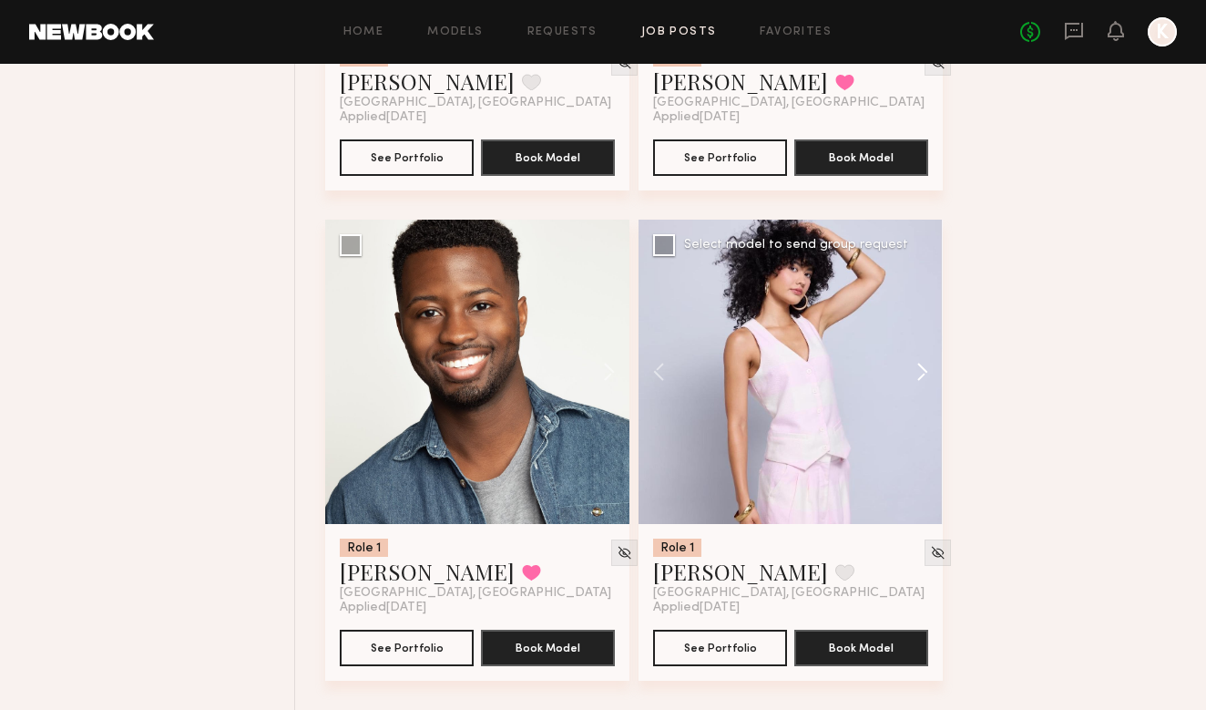
click at [914, 367] on button at bounding box center [913, 372] width 58 height 304
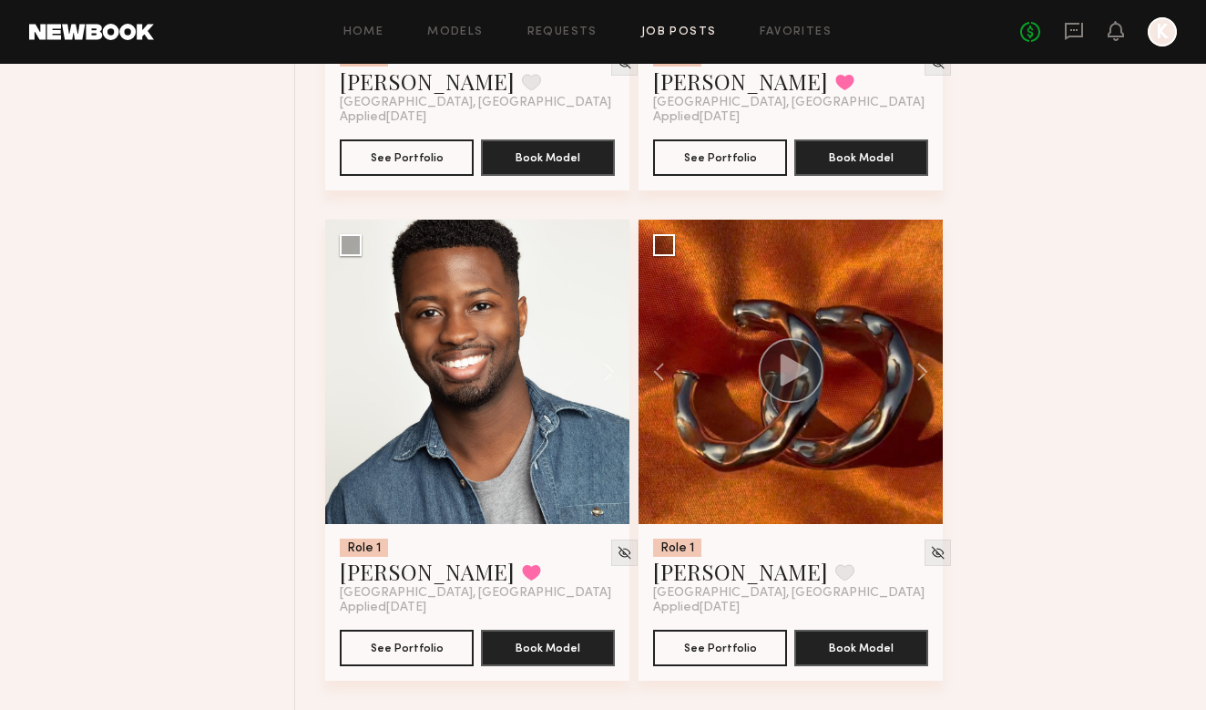
click at [822, 39] on div "Home Models Requests Job Posts Favorites Sign Out No fees up to $5,000 K" at bounding box center [665, 31] width 1023 height 29
click at [818, 32] on link "Favorites" at bounding box center [796, 32] width 72 height 12
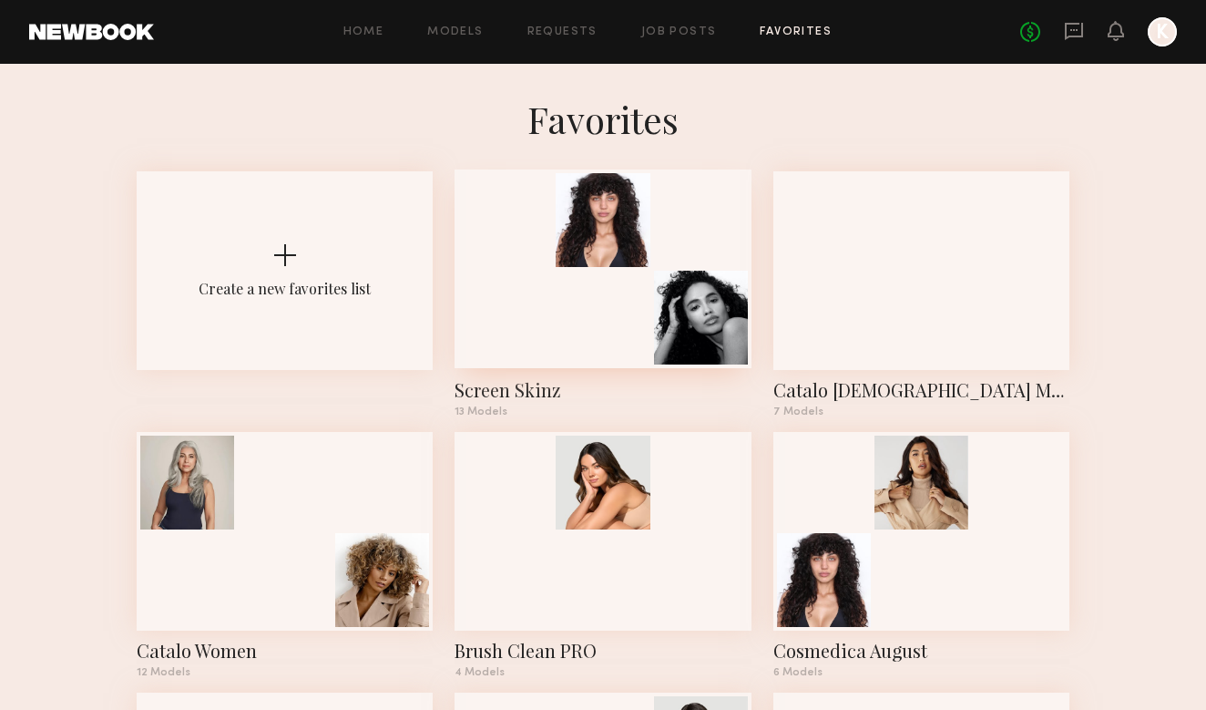
click at [637, 296] on div at bounding box center [603, 318] width 94 height 94
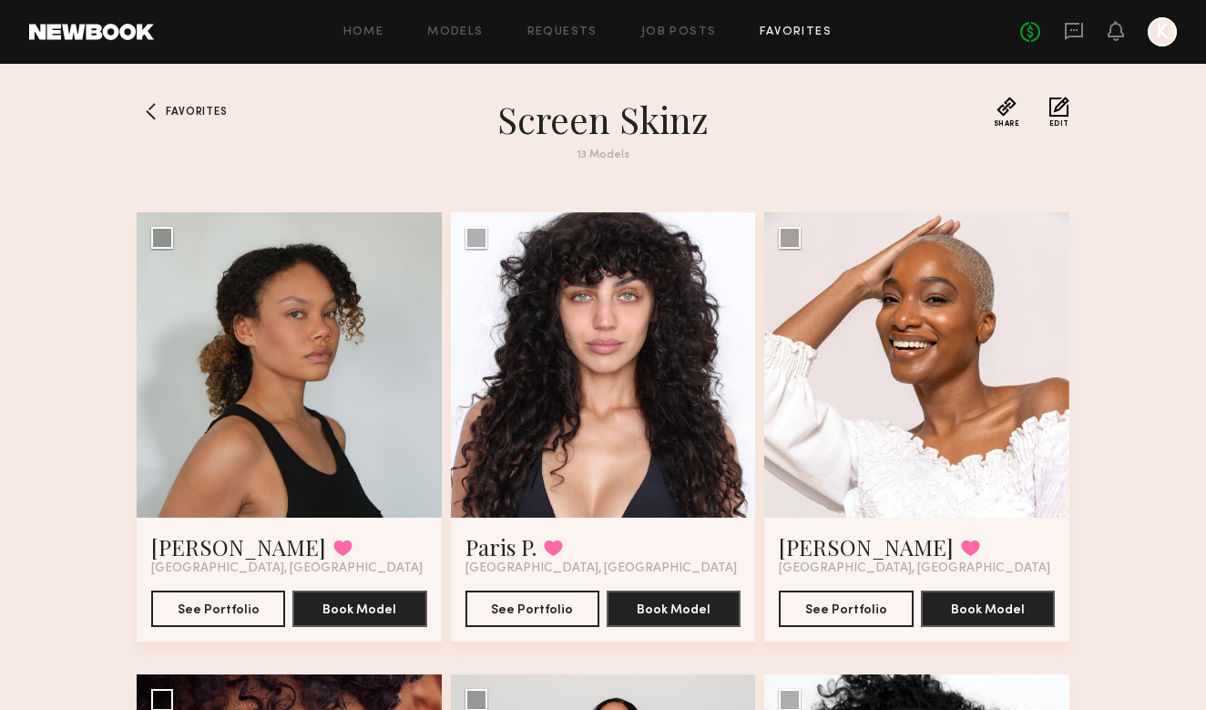
click at [699, 38] on div "Home Models Requests Job Posts Favorites Sign Out No fees up to $5,000 K" at bounding box center [665, 31] width 1023 height 29
click at [699, 34] on link "Job Posts" at bounding box center [679, 32] width 76 height 12
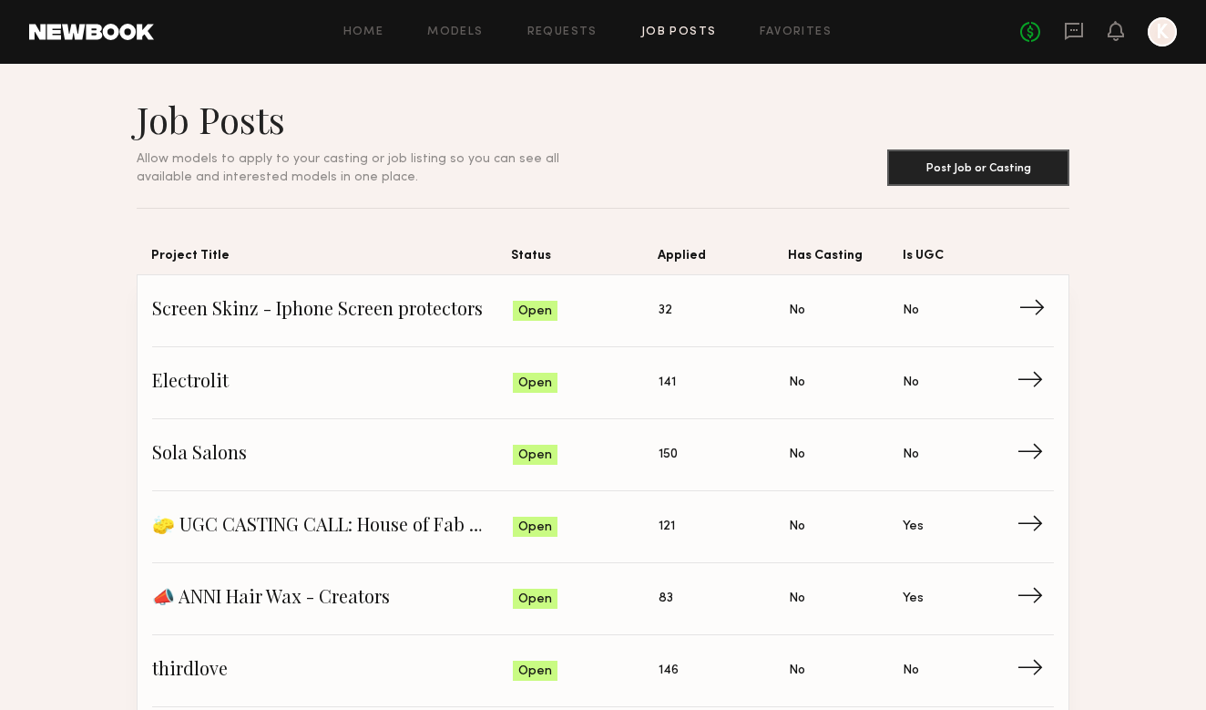
click at [685, 312] on span "Applied: 32" at bounding box center [724, 310] width 130 height 27
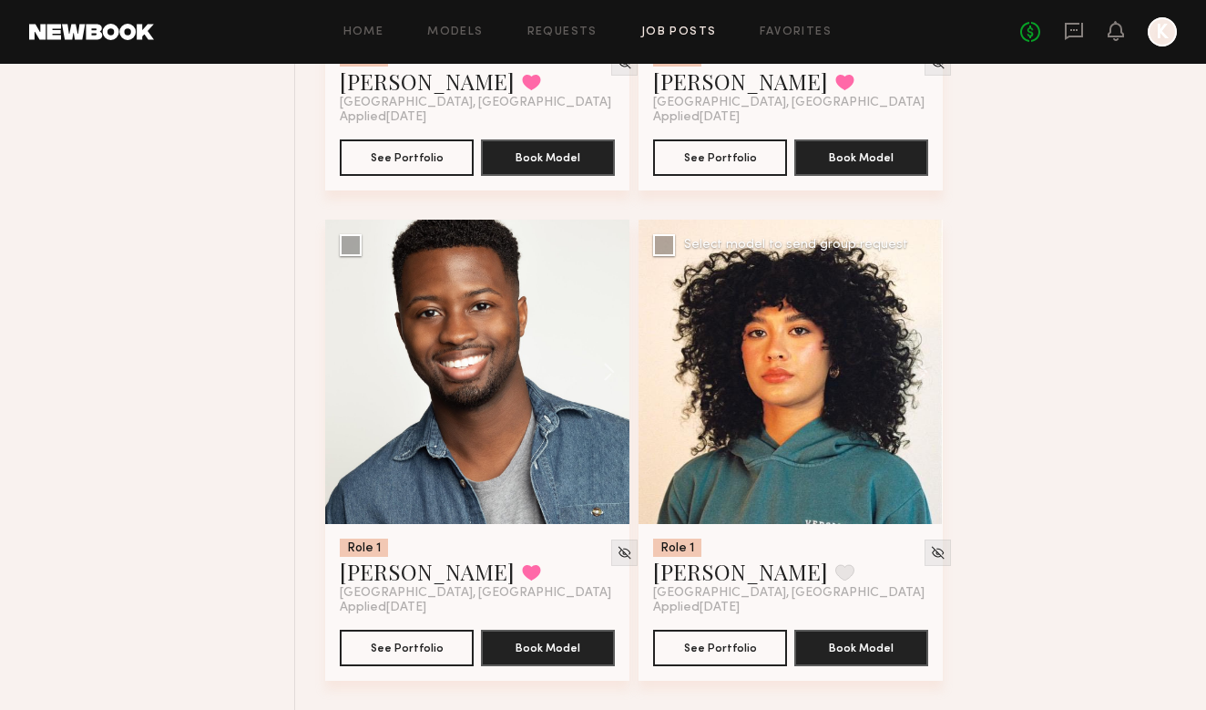
scroll to position [5011, 0]
click at [835, 565] on button at bounding box center [844, 572] width 19 height 16
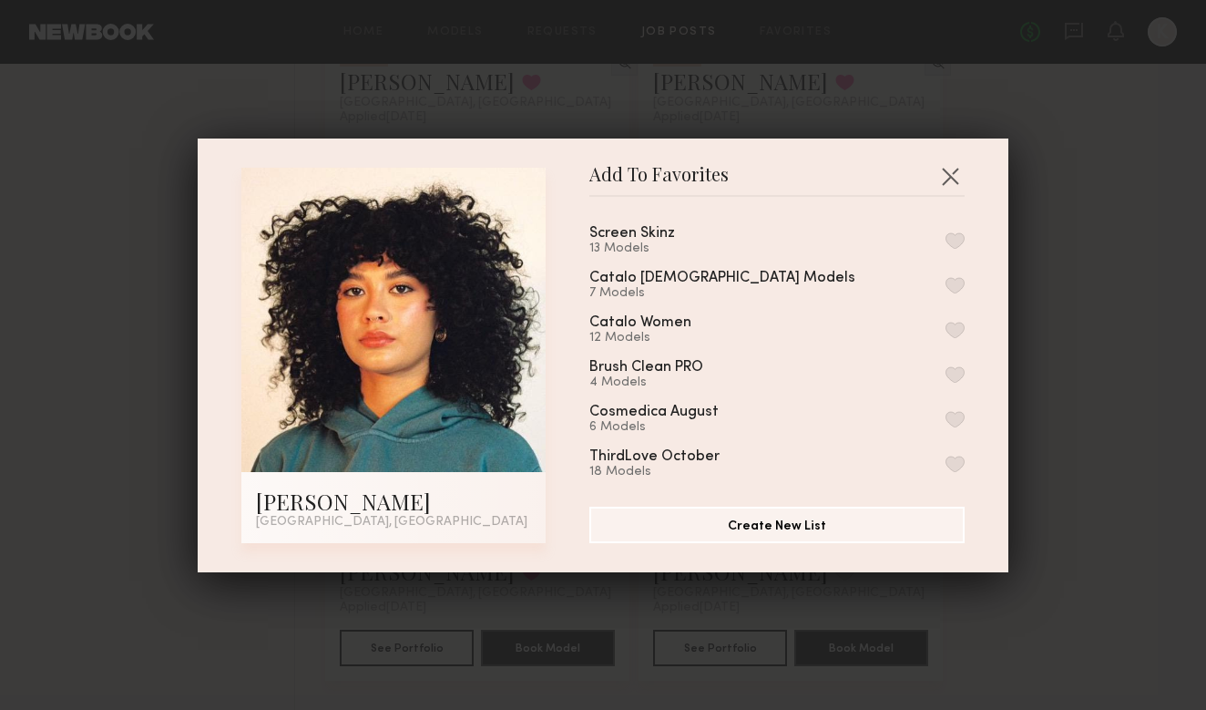
click at [957, 234] on button "button" at bounding box center [954, 240] width 19 height 16
click at [957, 239] on button "Remove from favorite list" at bounding box center [954, 240] width 19 height 16
click at [956, 232] on button "button" at bounding box center [954, 240] width 19 height 16
click at [945, 175] on button "button" at bounding box center [949, 175] width 29 height 29
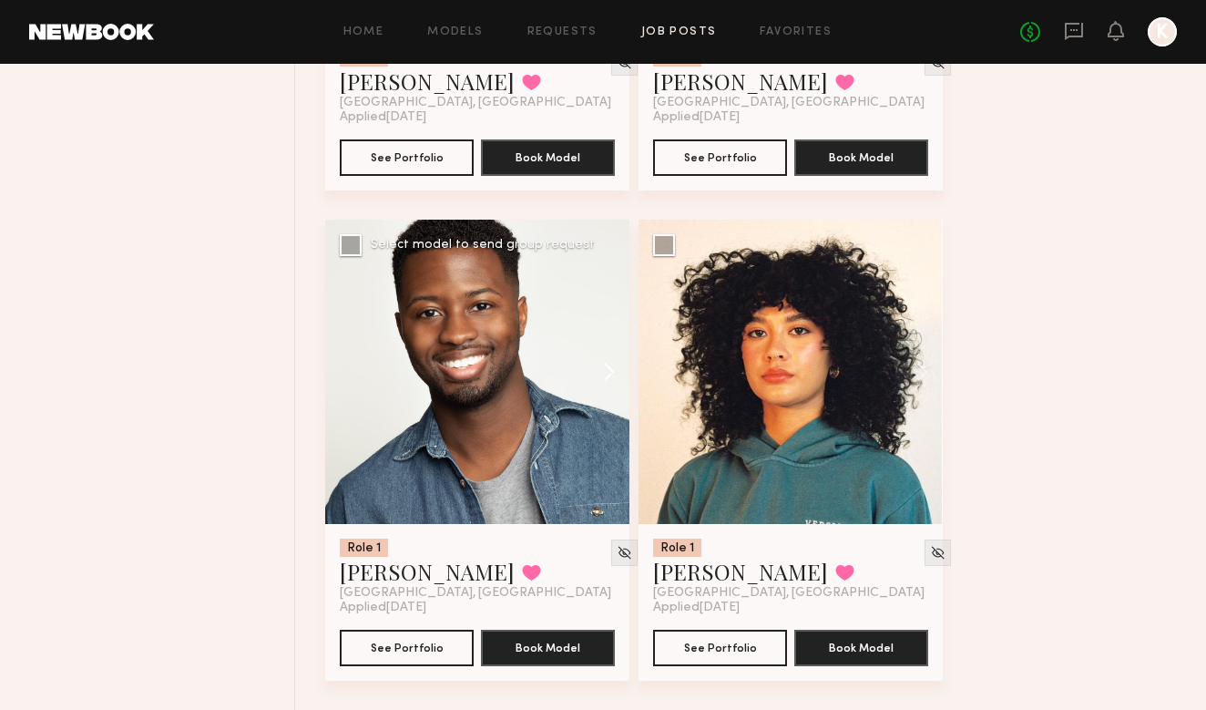
click at [598, 385] on button at bounding box center [600, 372] width 58 height 304
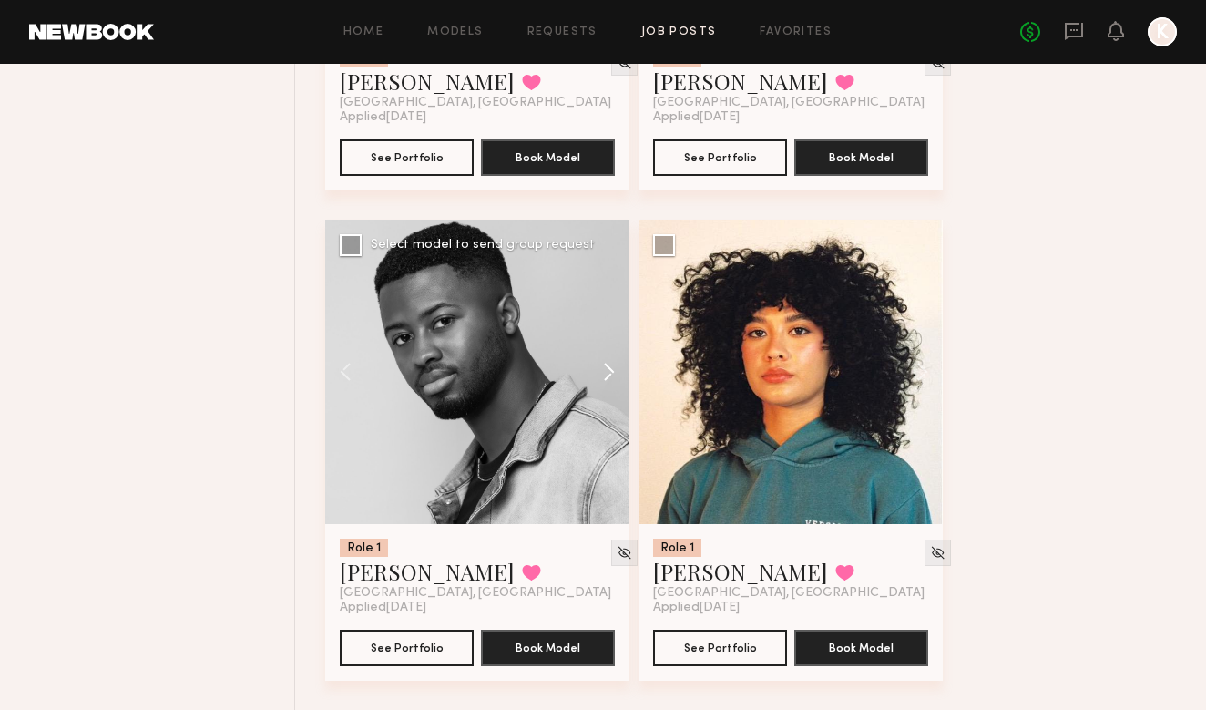
click at [598, 385] on button at bounding box center [600, 372] width 58 height 304
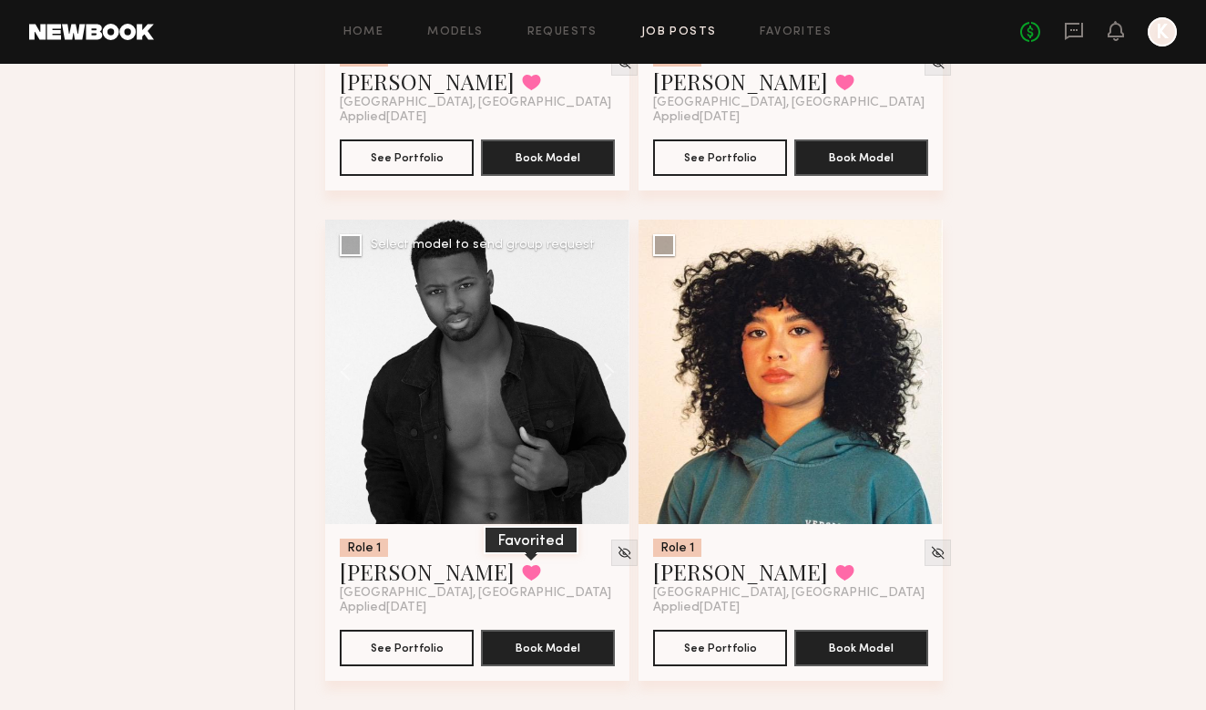
click at [522, 572] on button at bounding box center [531, 572] width 19 height 16
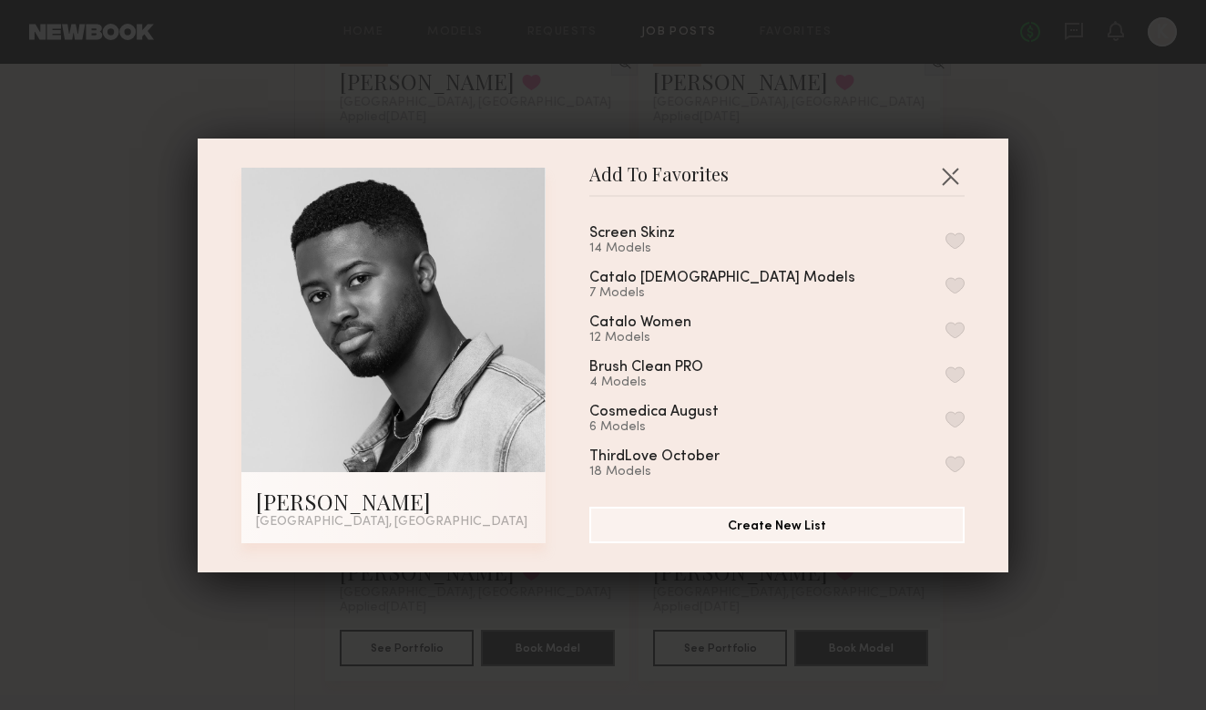
click at [954, 236] on button "button" at bounding box center [954, 240] width 19 height 16
click at [951, 170] on button "button" at bounding box center [949, 175] width 29 height 29
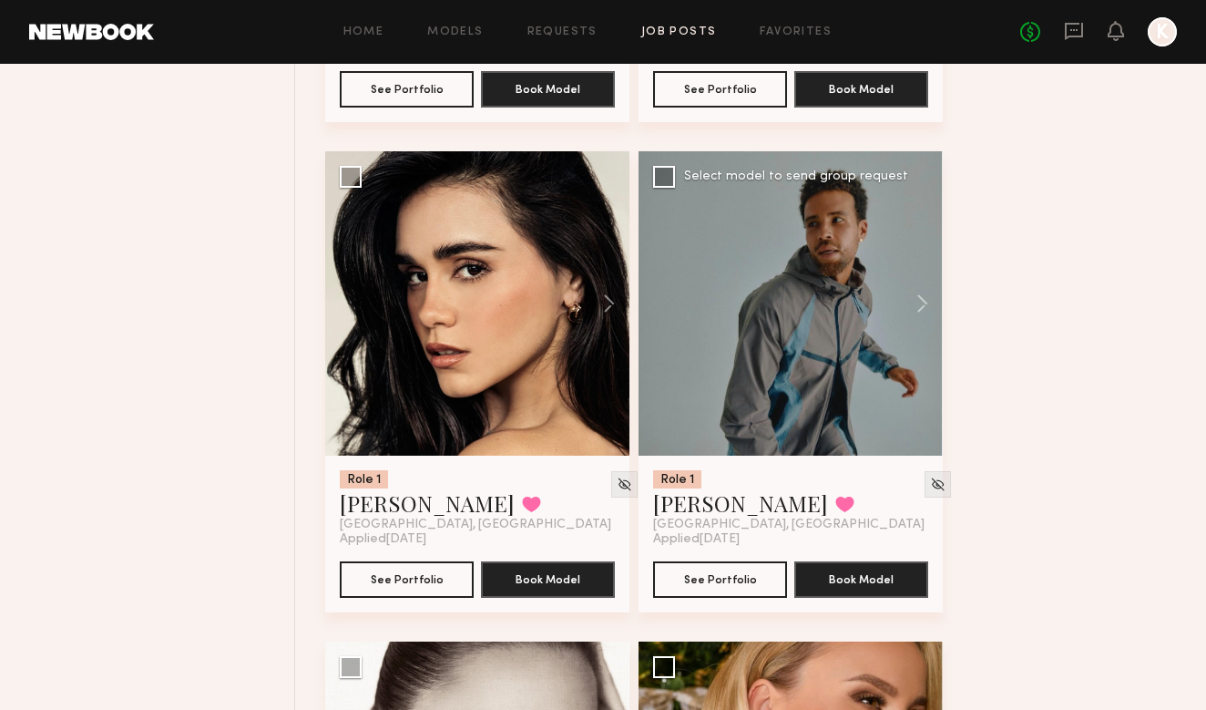
scroll to position [3580, 0]
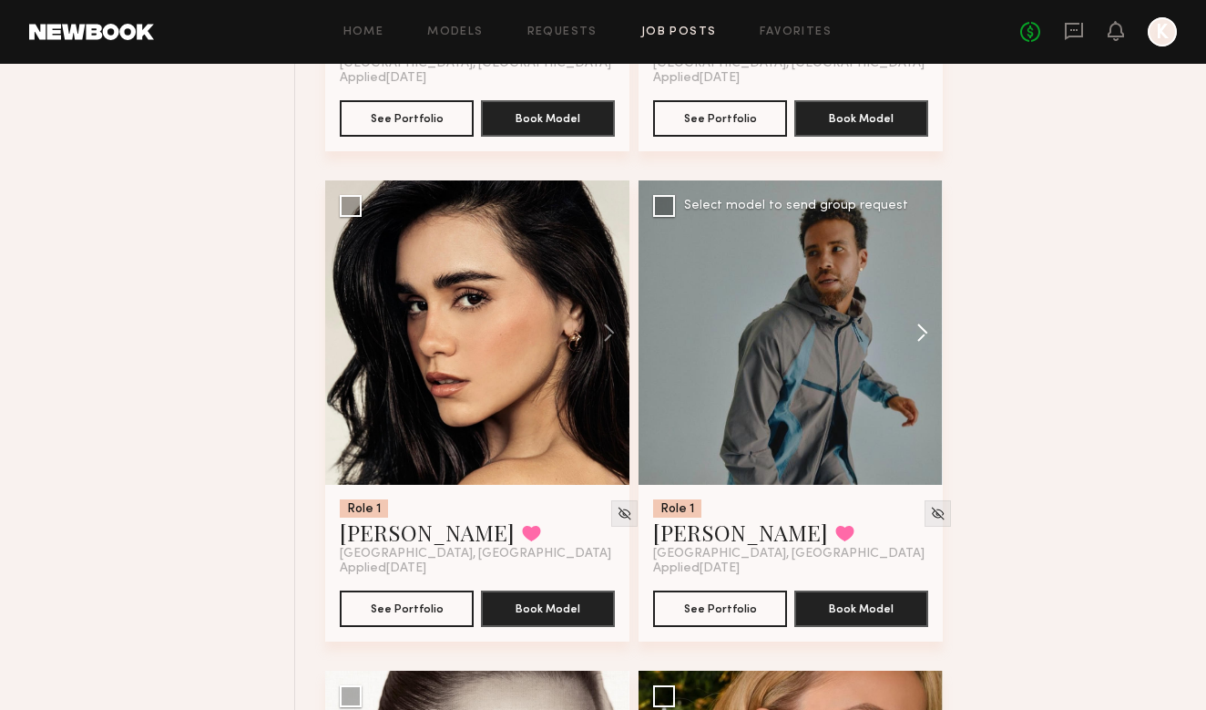
click at [913, 339] on button at bounding box center [913, 332] width 58 height 304
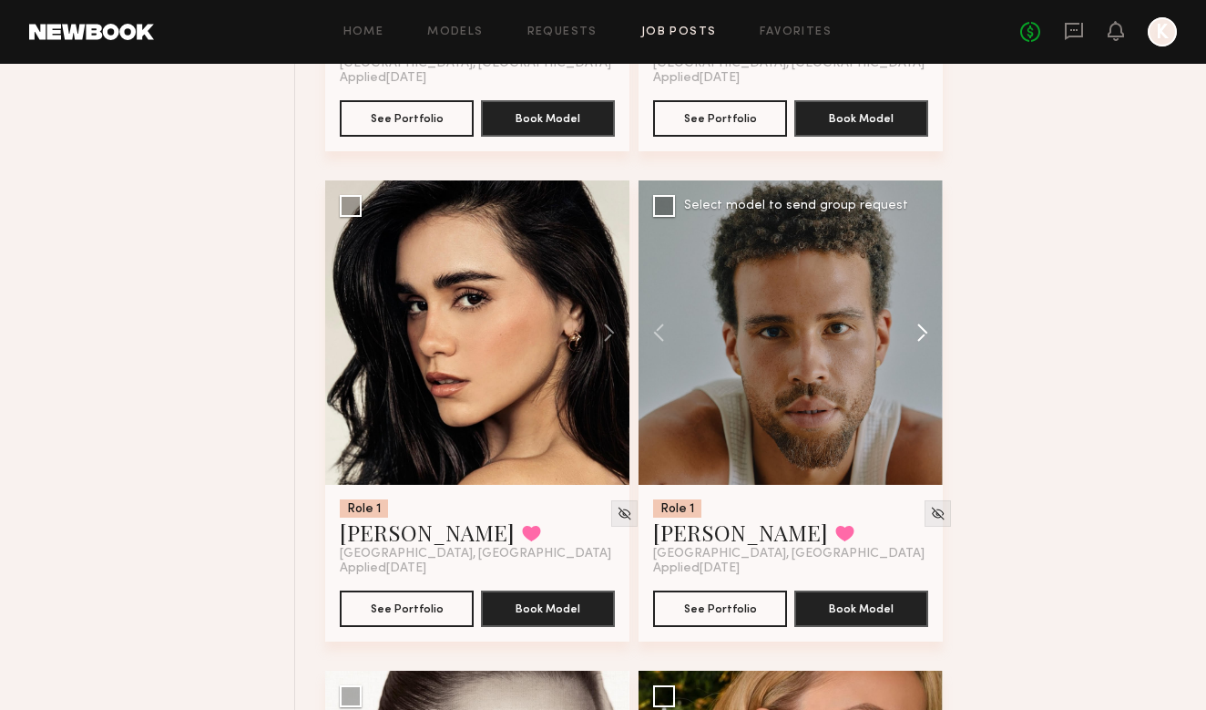
click at [913, 339] on button at bounding box center [913, 332] width 58 height 304
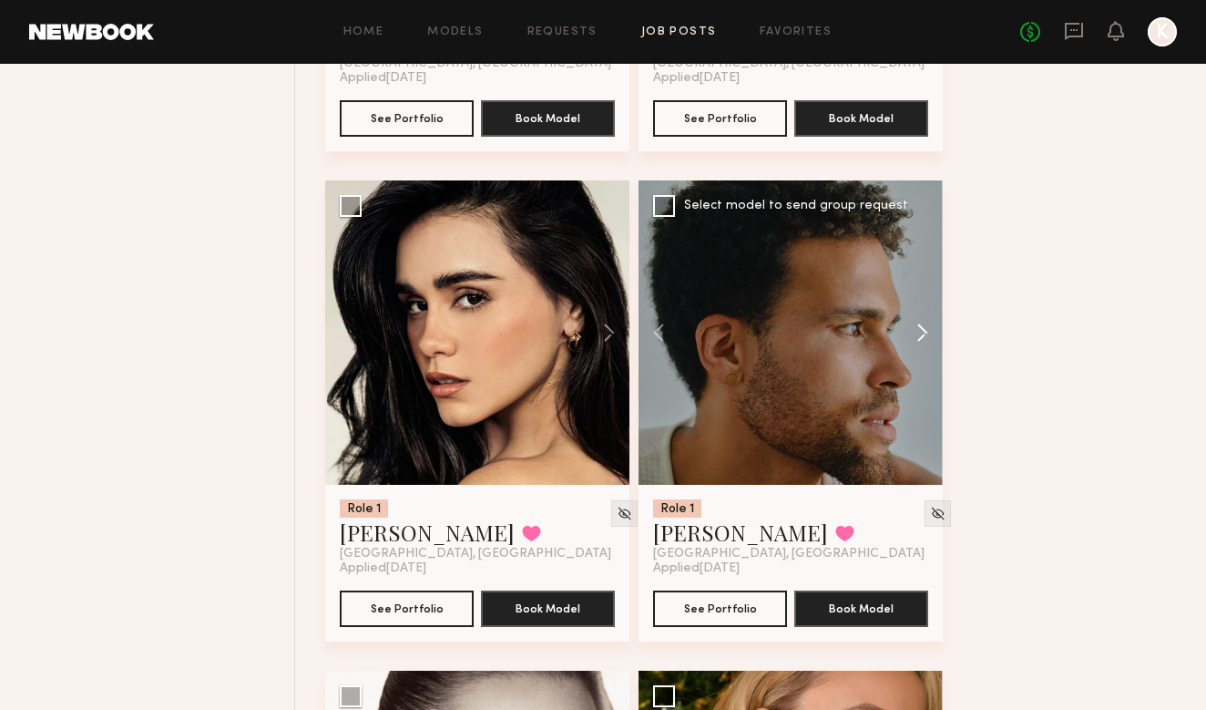
click at [913, 339] on button at bounding box center [913, 332] width 58 height 304
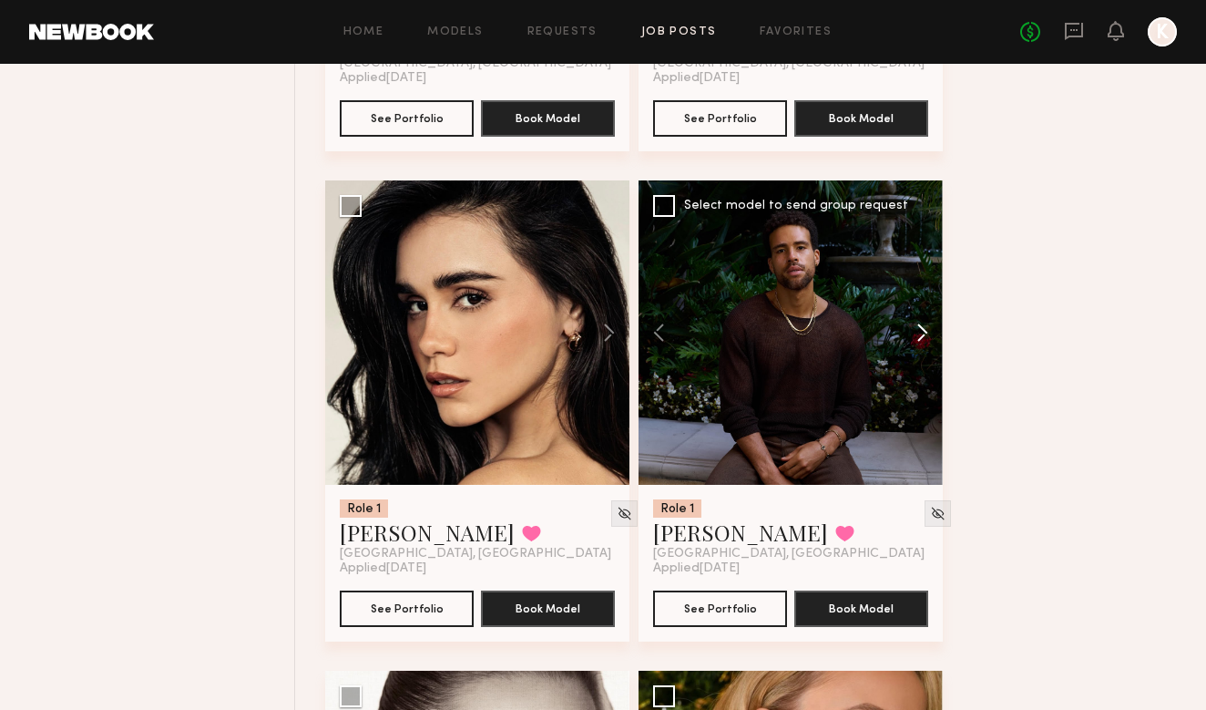
click at [914, 339] on button at bounding box center [913, 332] width 58 height 304
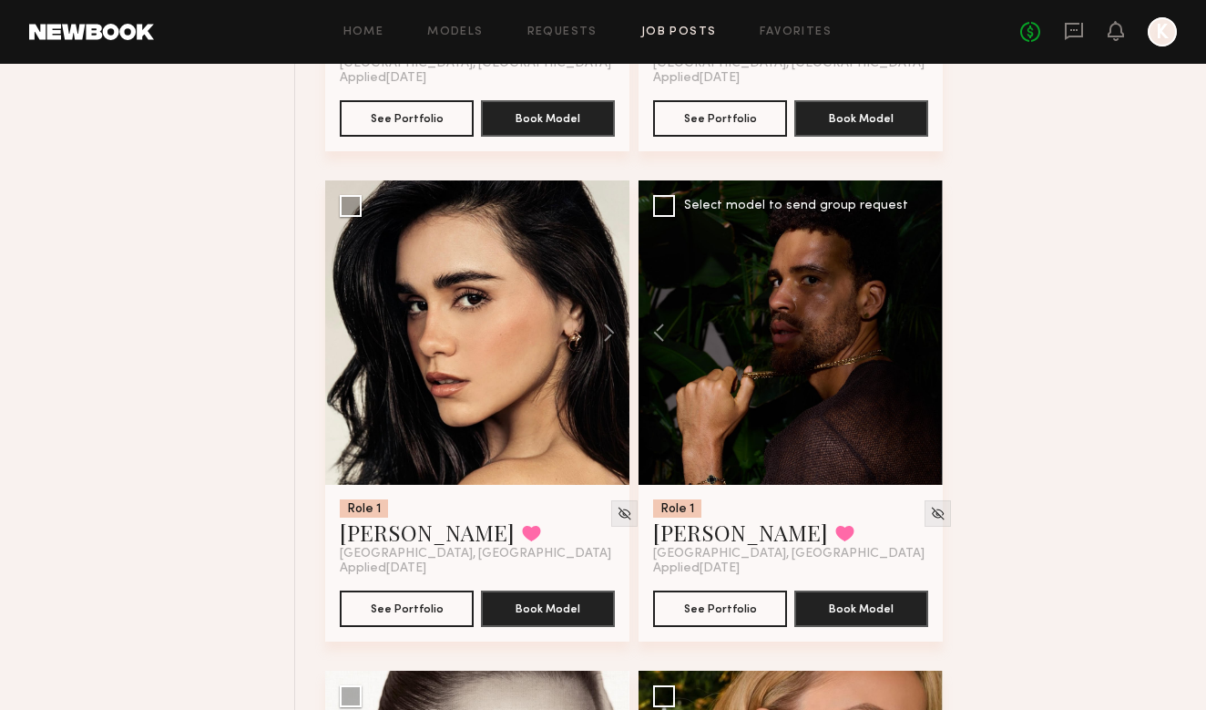
click at [914, 339] on div at bounding box center [791, 332] width 304 height 304
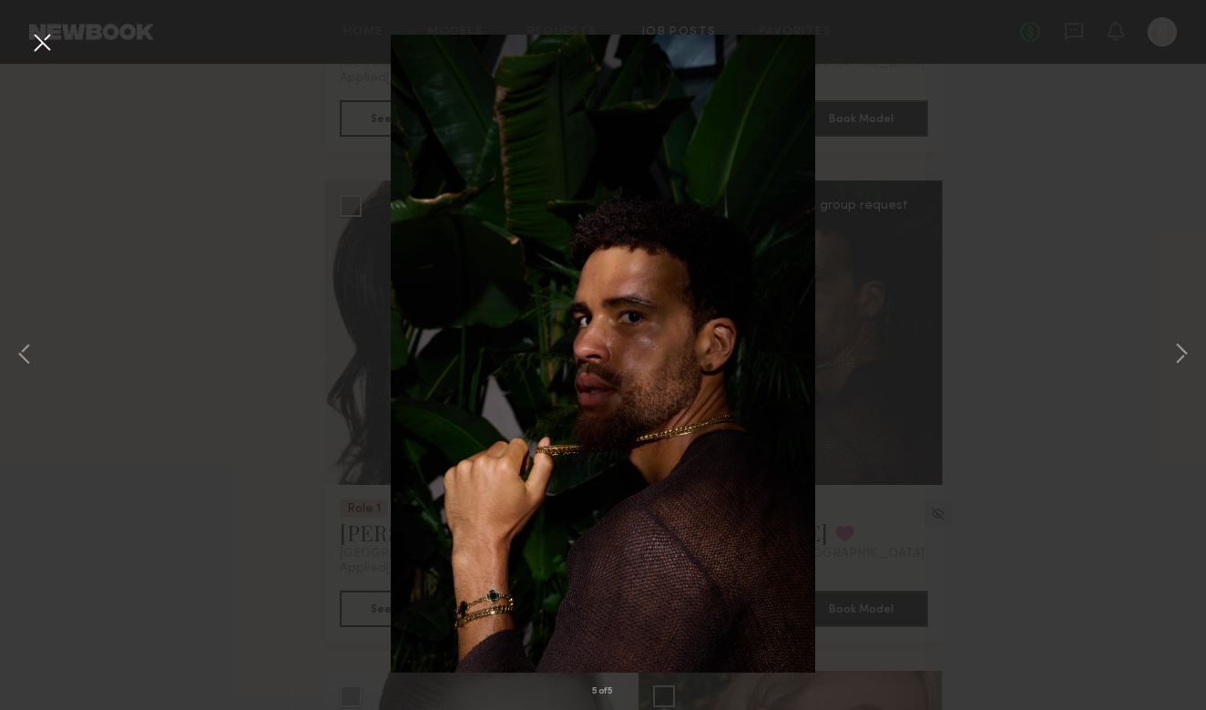
click at [903, 340] on div "5 of 5" at bounding box center [603, 355] width 1206 height 710
click at [47, 55] on button at bounding box center [41, 43] width 29 height 33
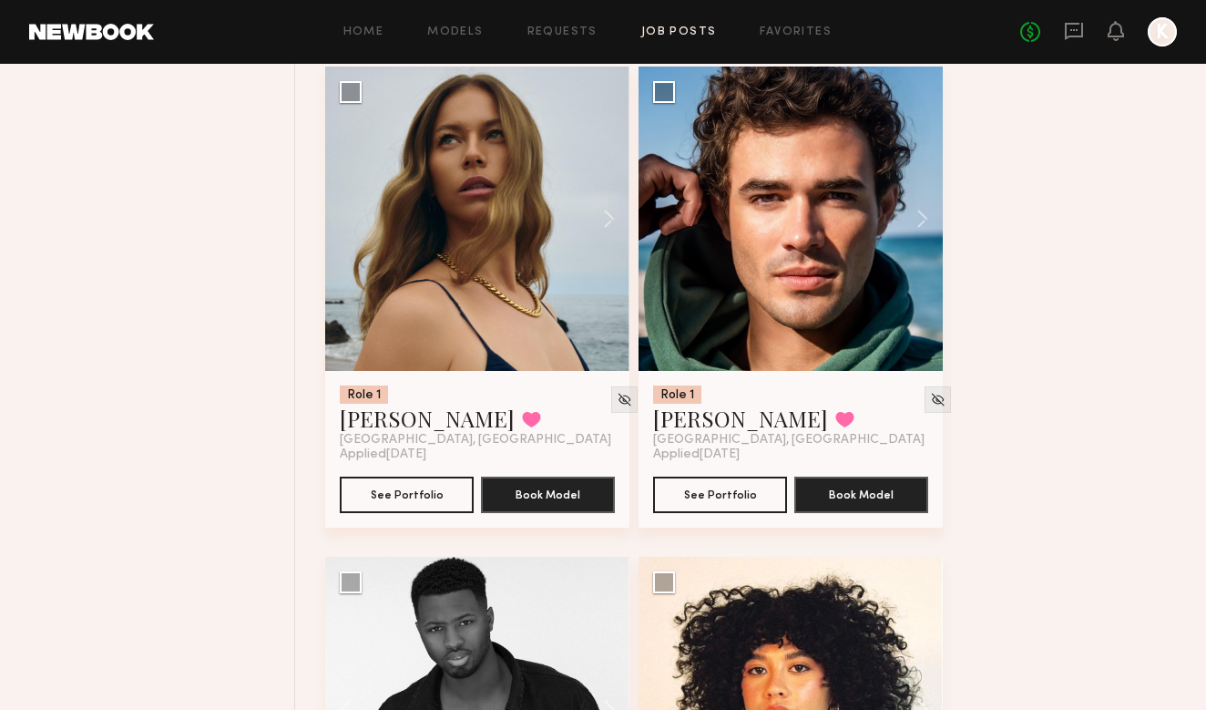
scroll to position [4699, 0]
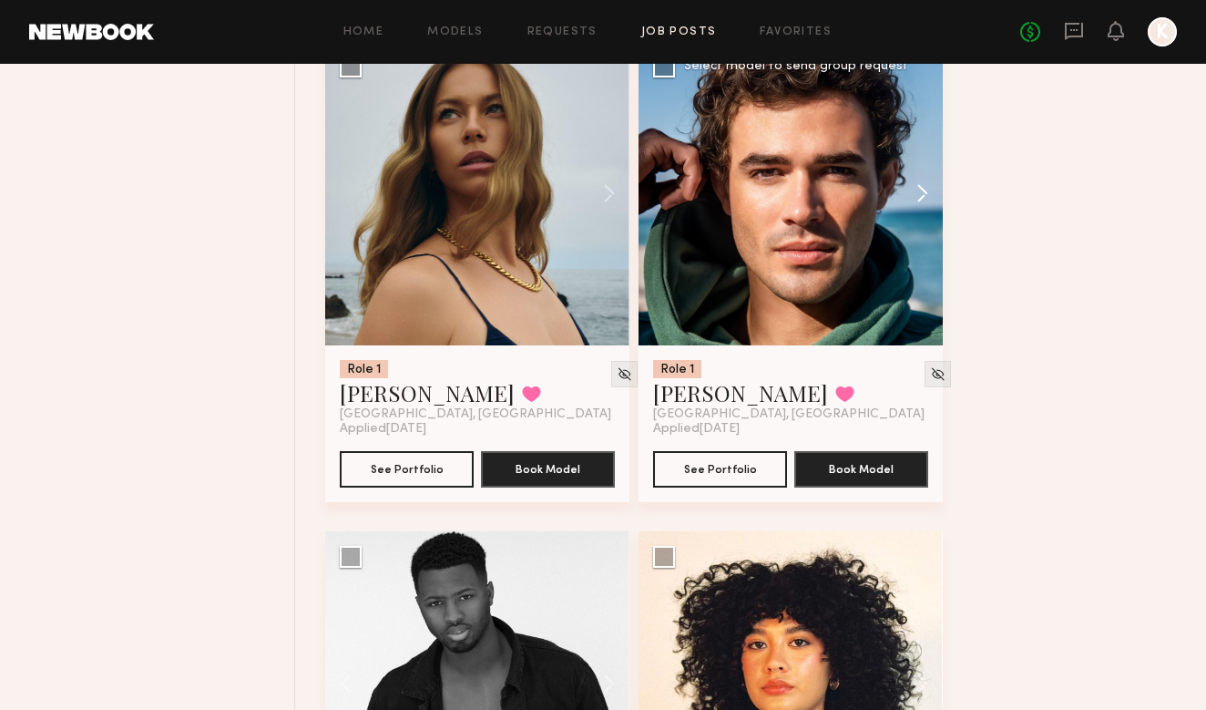
click at [920, 189] on button at bounding box center [913, 193] width 58 height 304
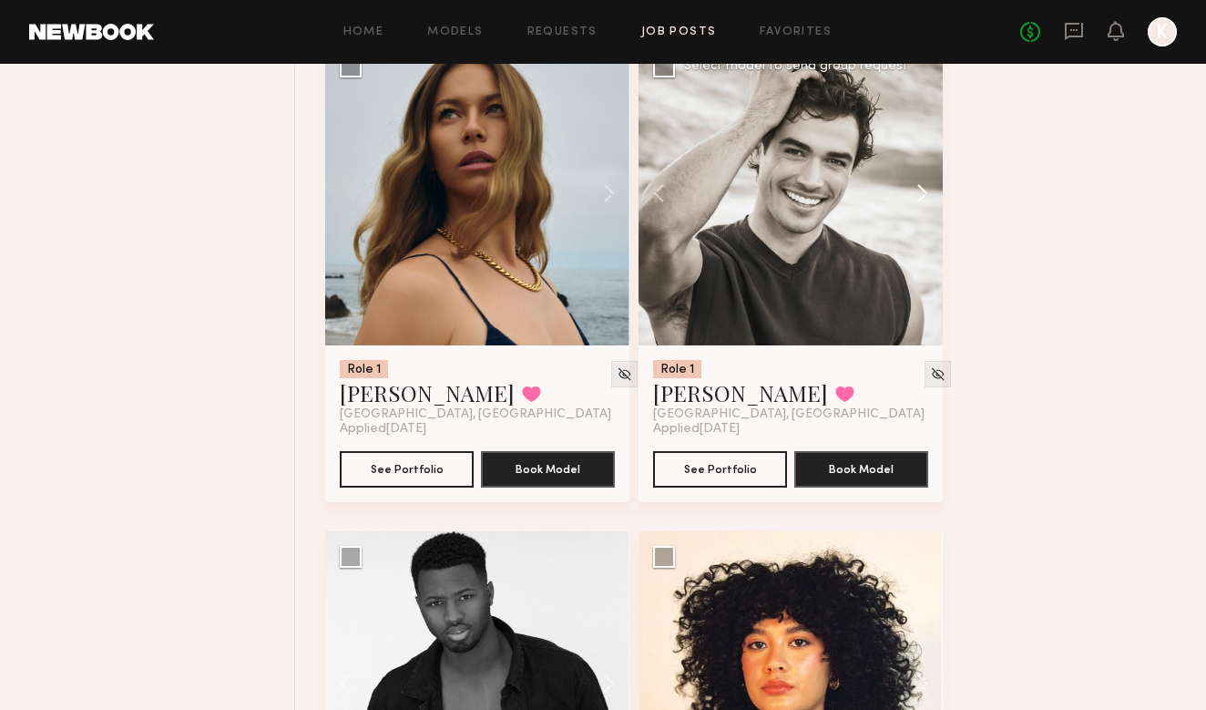
click at [920, 189] on button at bounding box center [913, 193] width 58 height 304
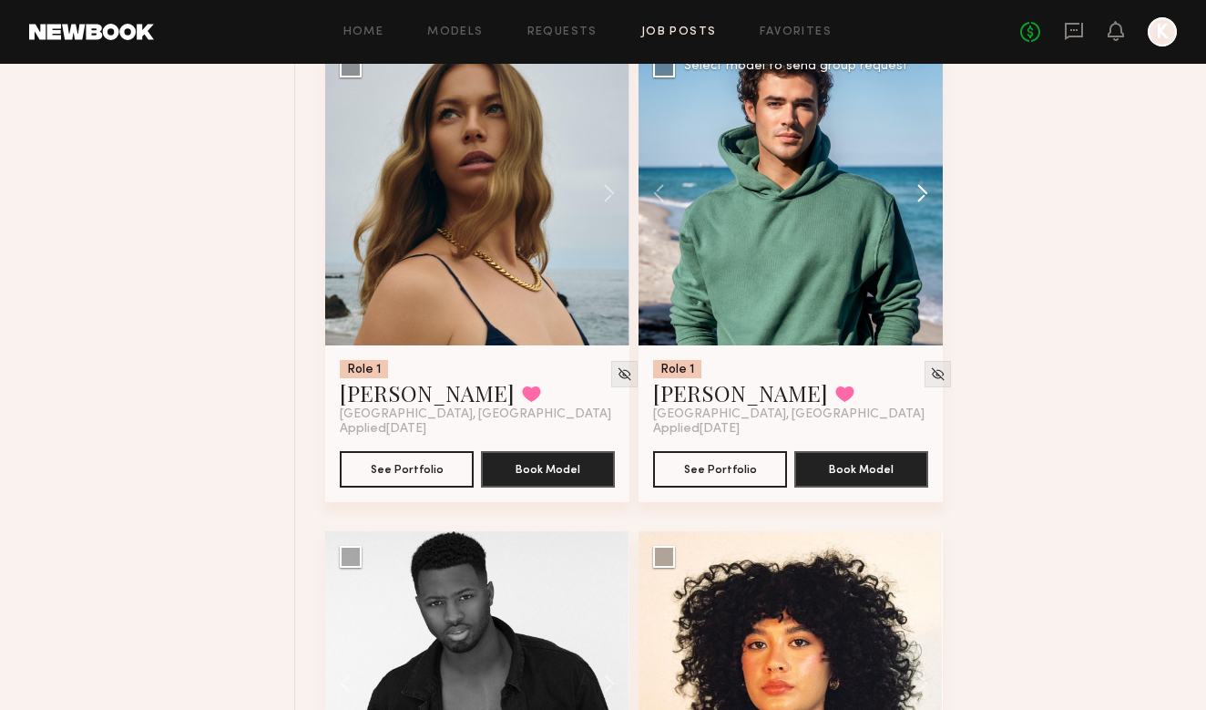
click at [920, 189] on button at bounding box center [913, 193] width 58 height 304
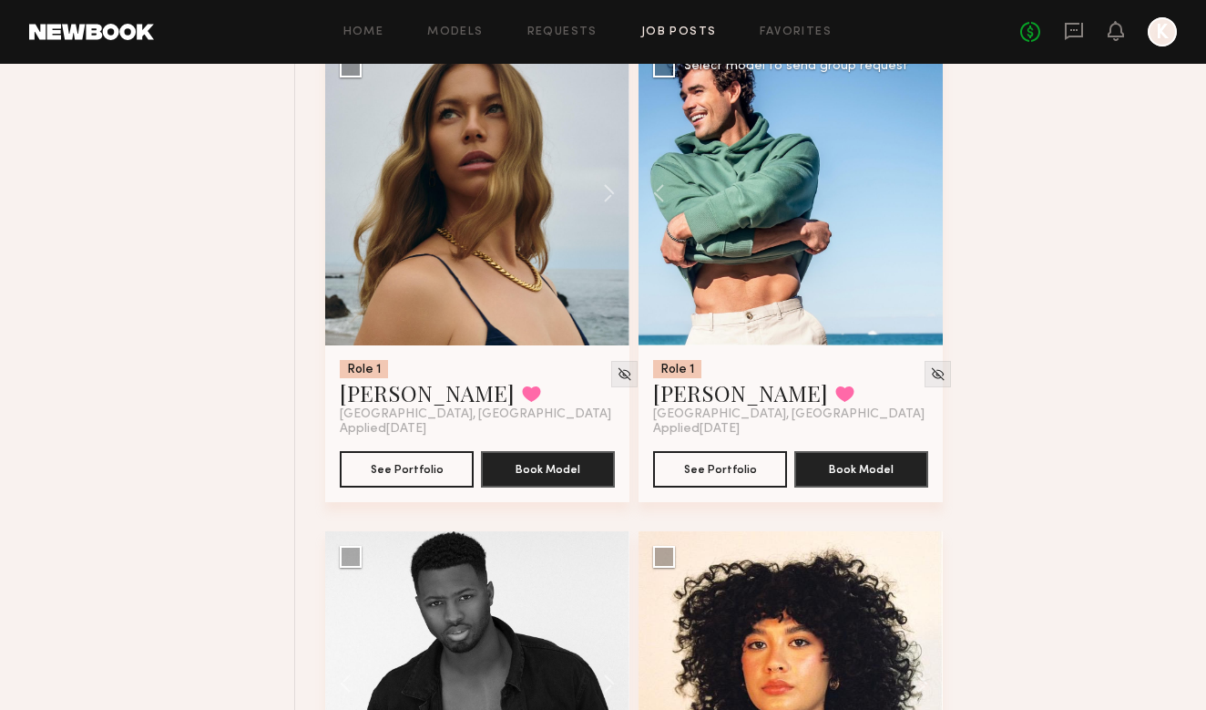
scroll to position [4677, 0]
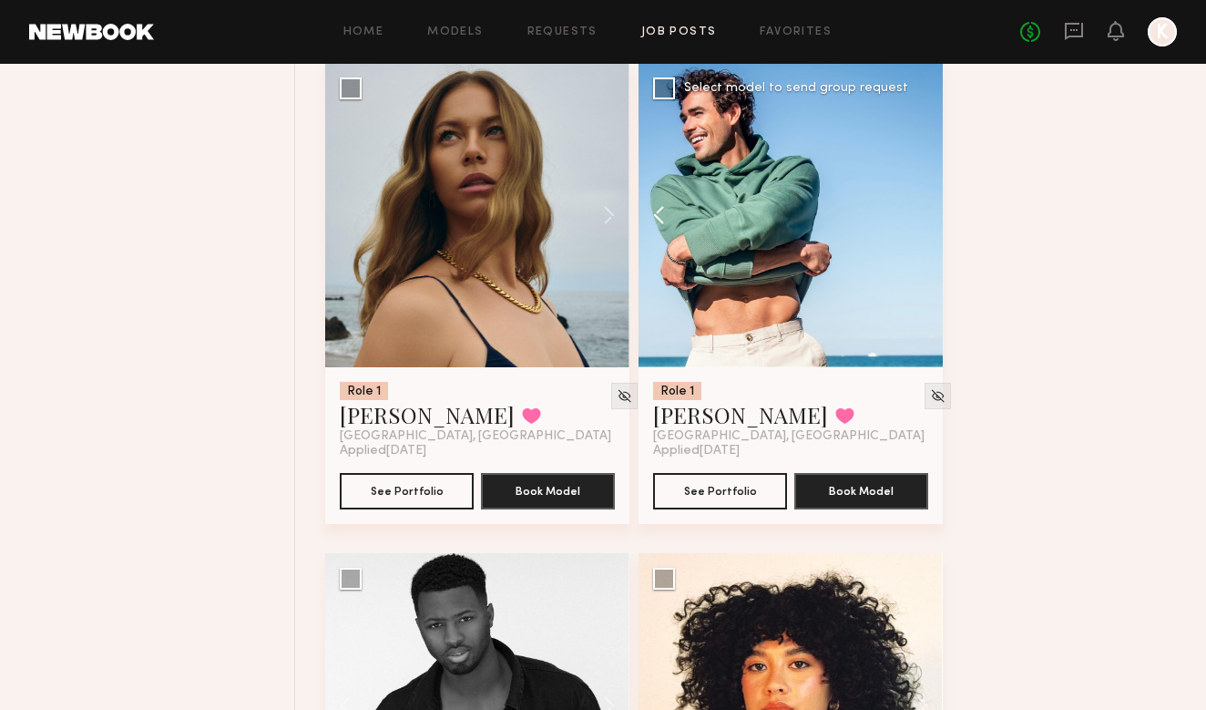
click at [661, 210] on button at bounding box center [668, 215] width 58 height 304
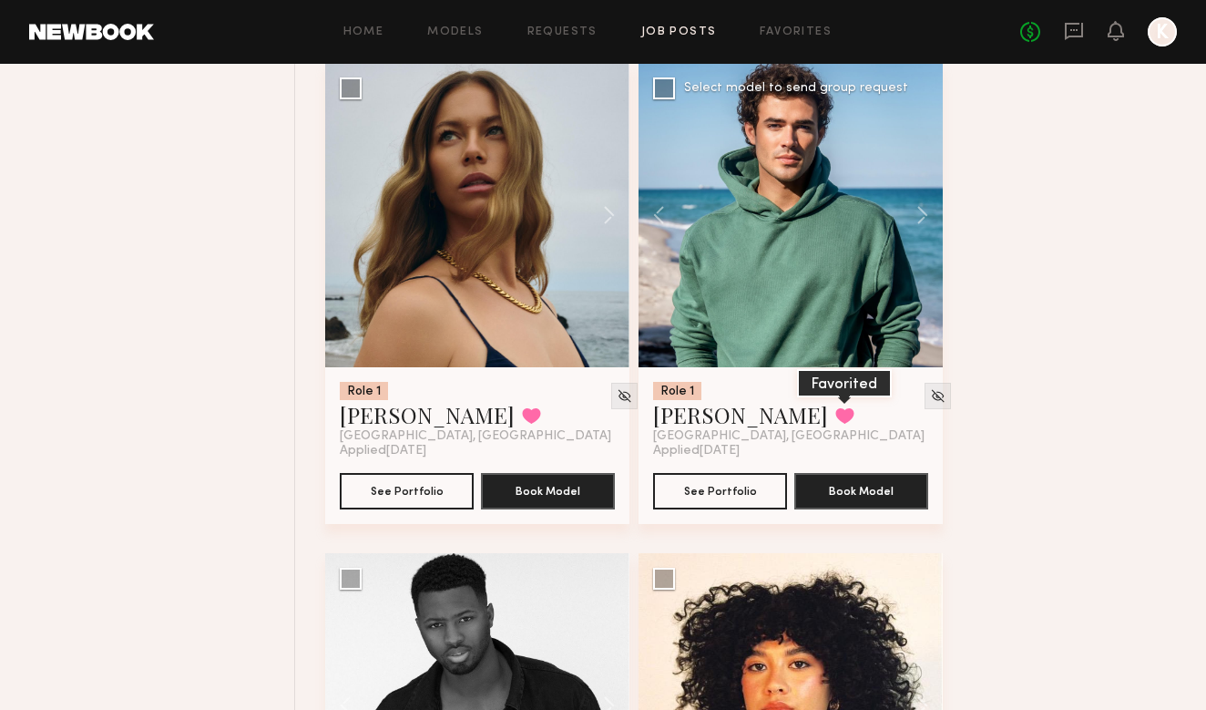
click at [835, 412] on button at bounding box center [844, 415] width 19 height 16
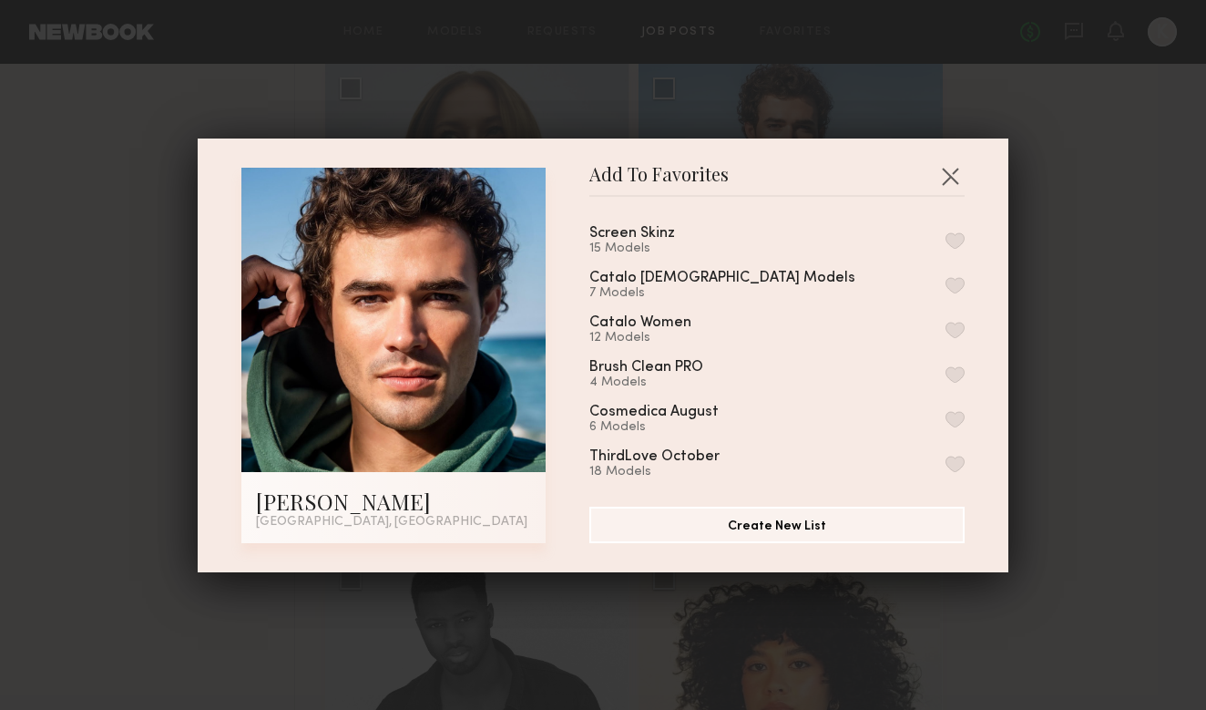
click at [957, 239] on button "button" at bounding box center [954, 240] width 19 height 16
click at [950, 176] on button "button" at bounding box center [949, 175] width 29 height 29
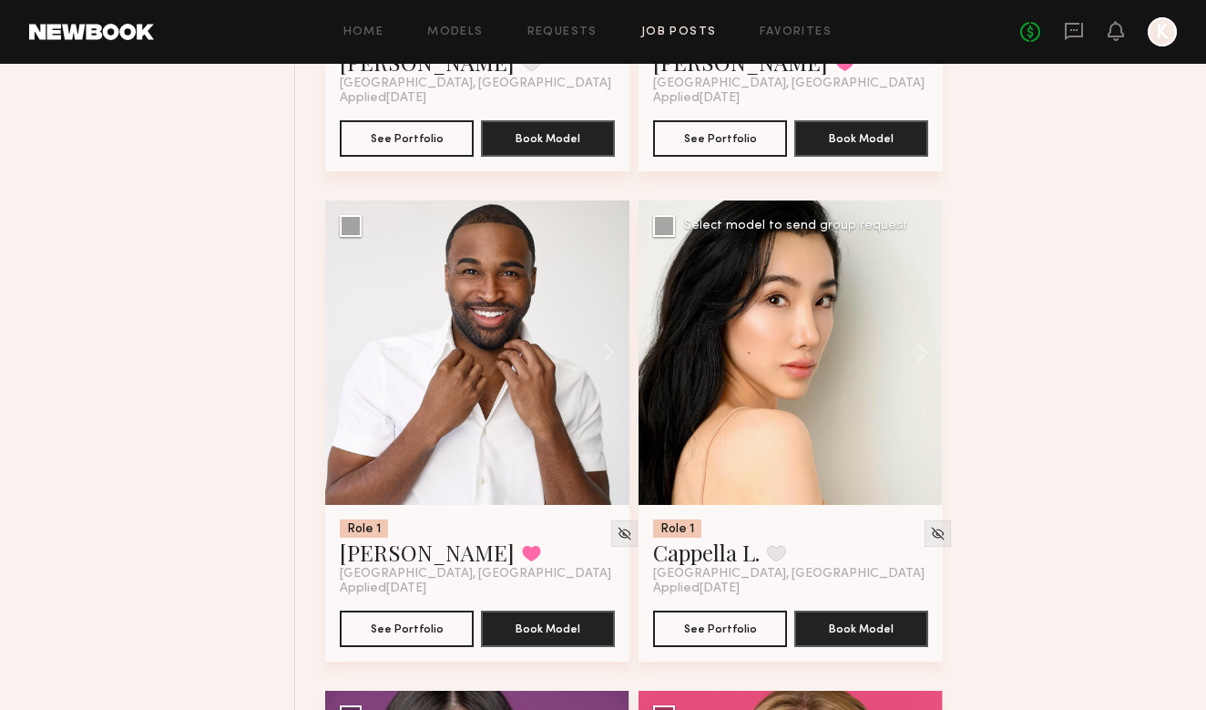
scroll to position [2566, 0]
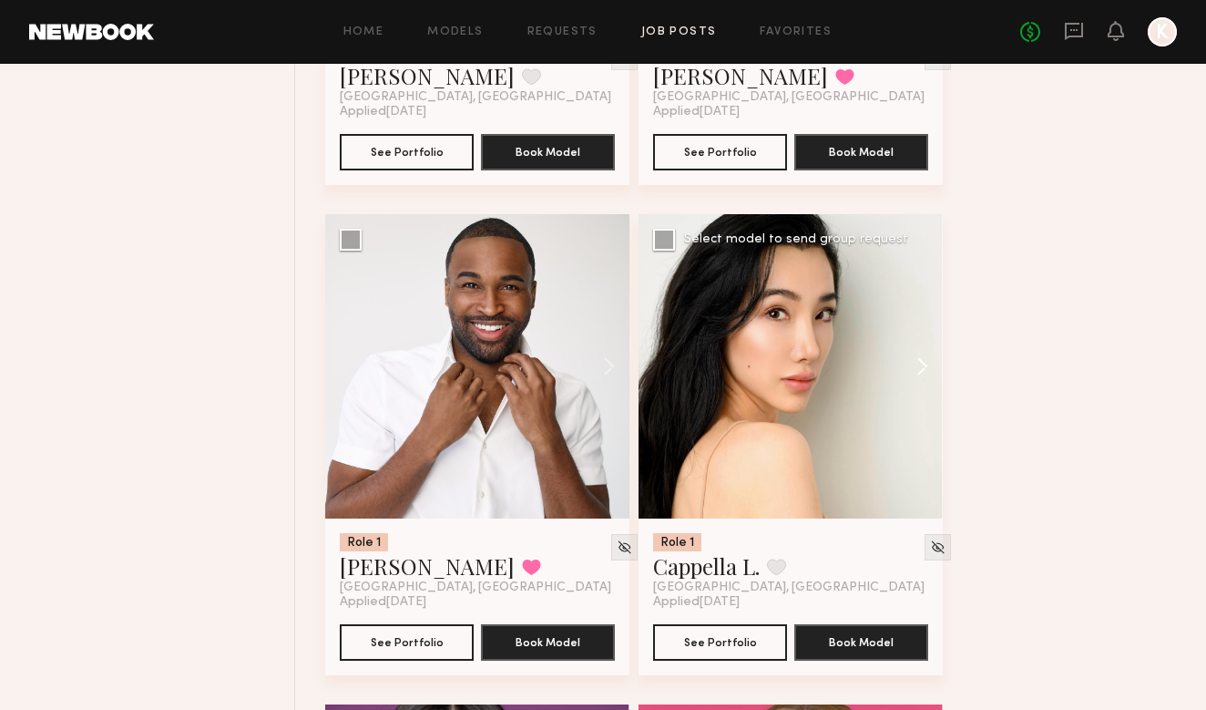
click at [914, 357] on button at bounding box center [913, 366] width 58 height 304
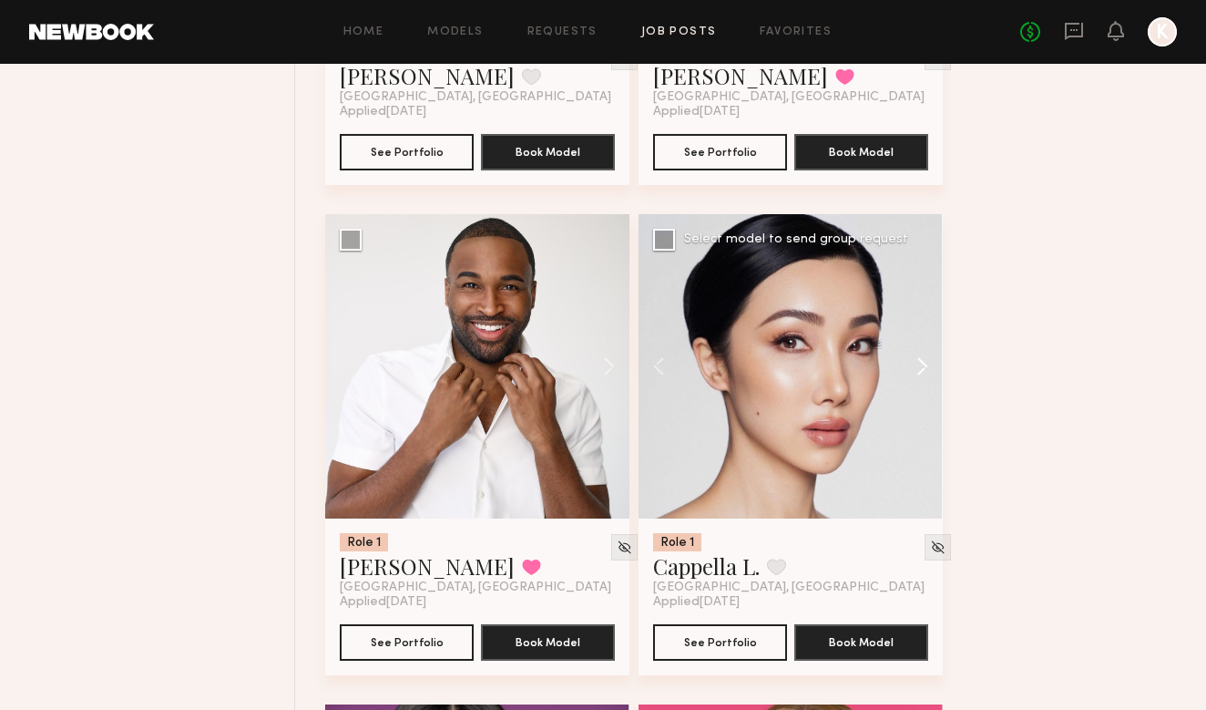
click at [914, 357] on button at bounding box center [913, 366] width 58 height 304
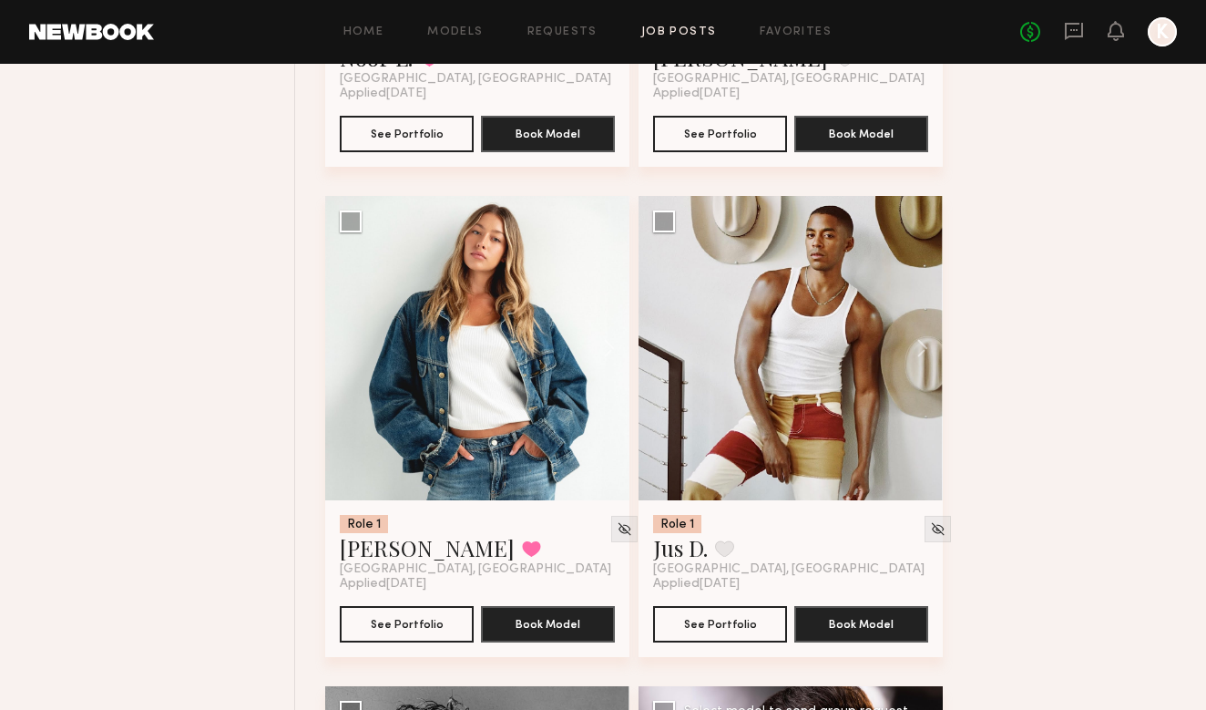
scroll to position [1114, 0]
click at [600, 343] on button at bounding box center [600, 348] width 58 height 304
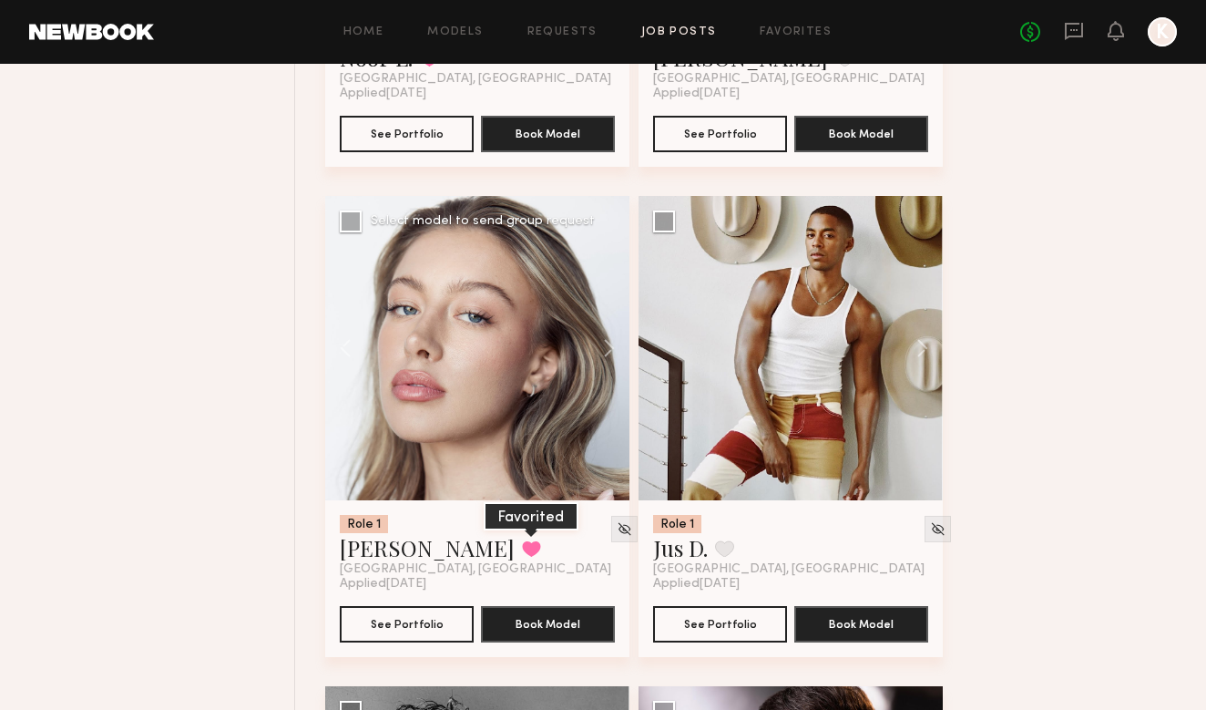
click at [522, 544] on button at bounding box center [531, 548] width 19 height 16
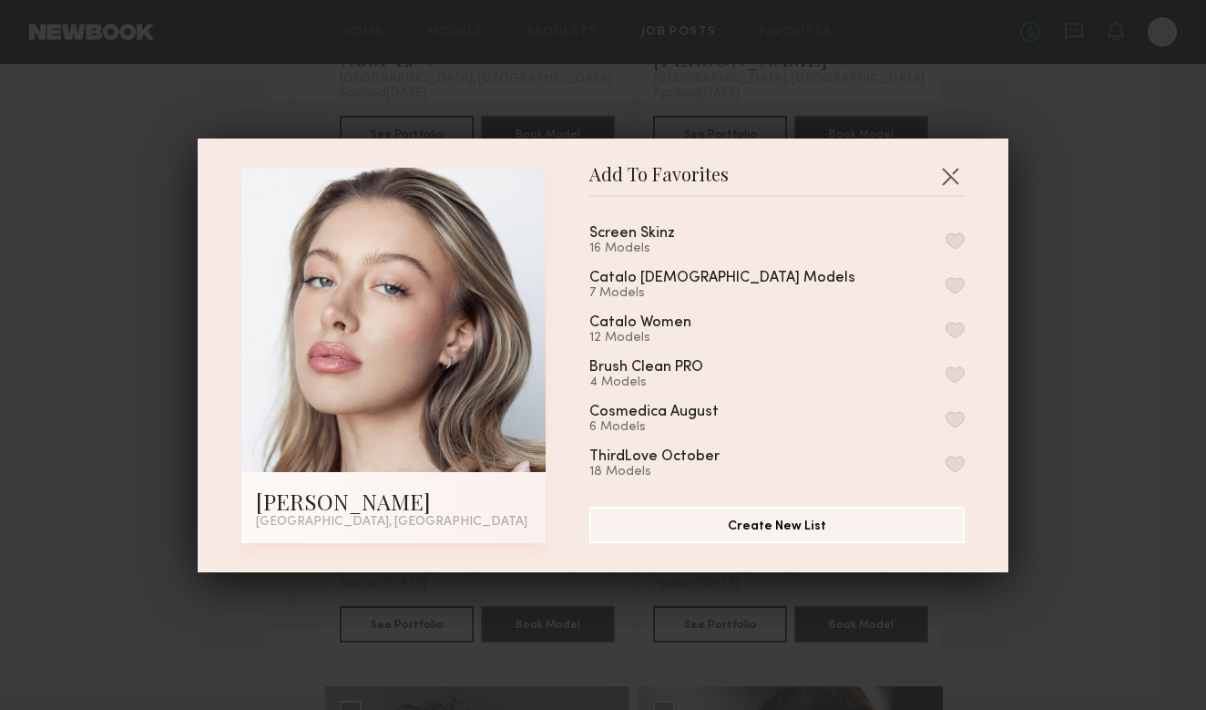
click at [957, 235] on button "button" at bounding box center [954, 240] width 19 height 16
click at [957, 178] on button "button" at bounding box center [949, 175] width 29 height 29
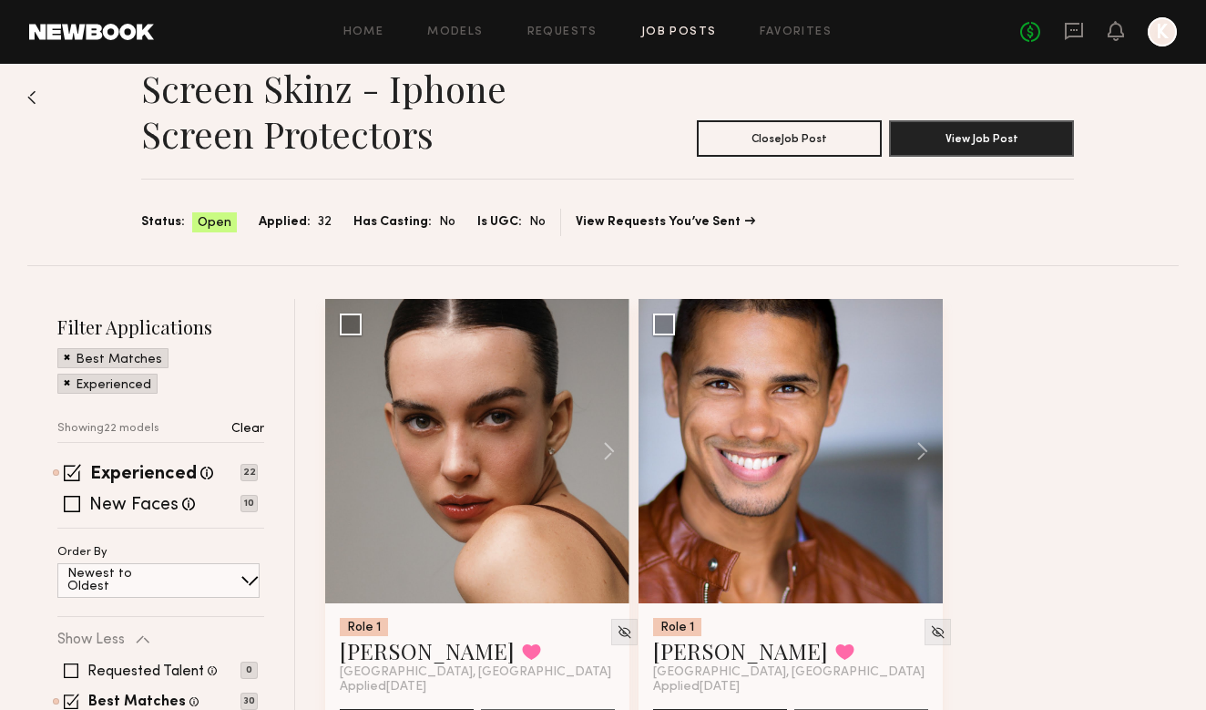
scroll to position [36, 0]
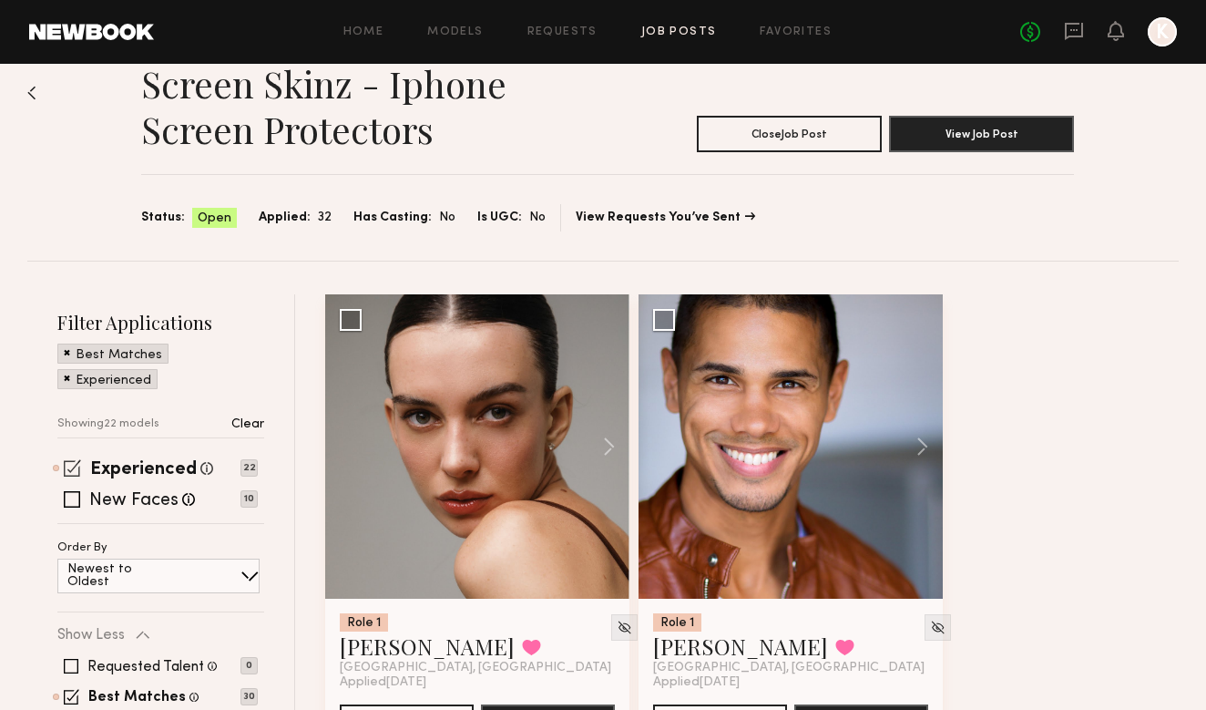
click at [66, 469] on span at bounding box center [72, 467] width 17 height 17
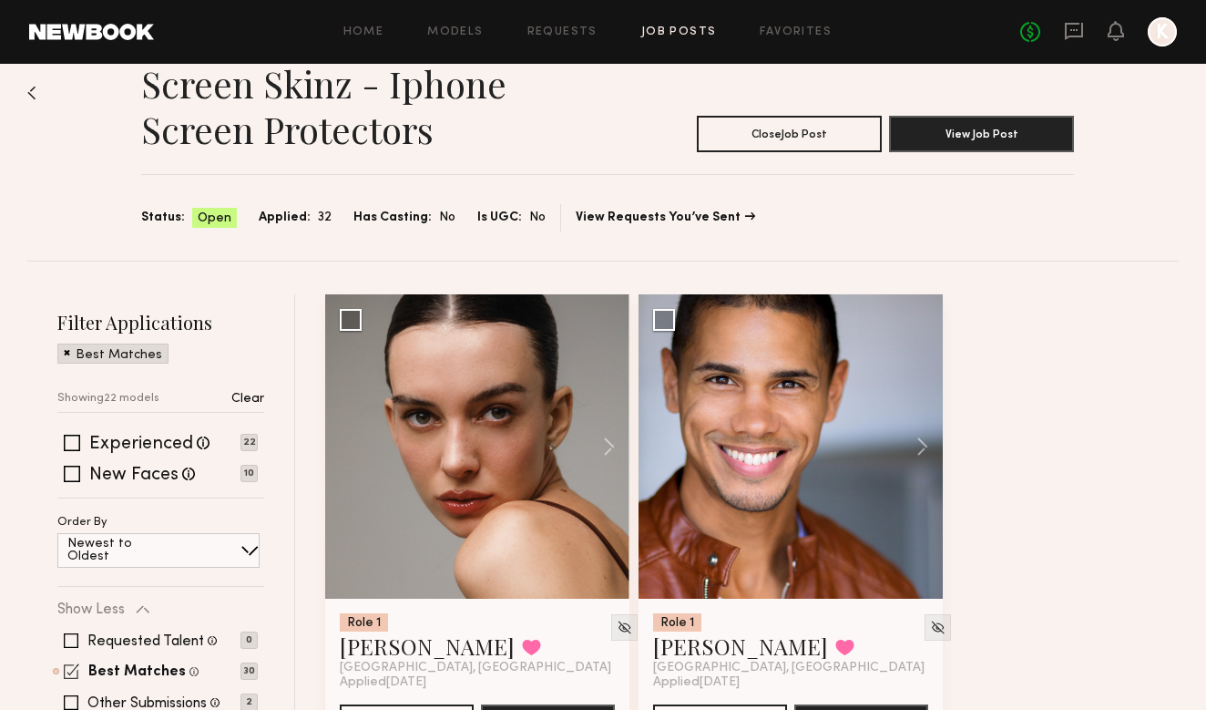
click at [77, 666] on span at bounding box center [71, 670] width 15 height 15
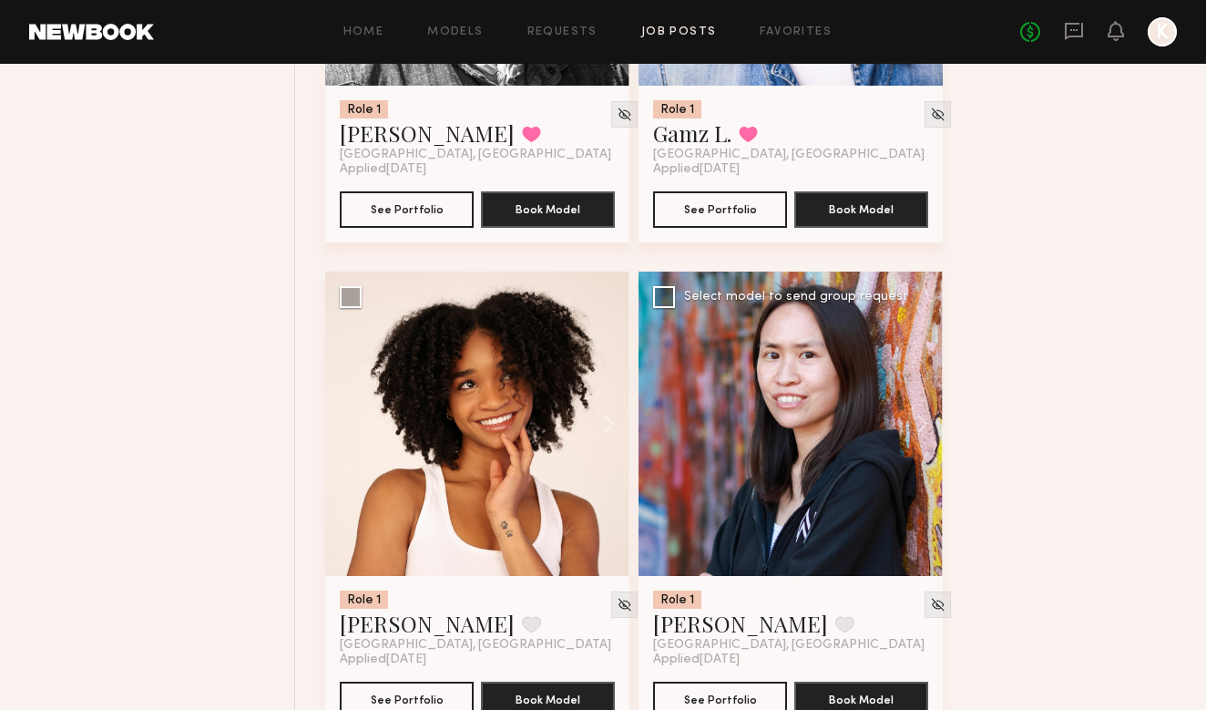
scroll to position [2510, 0]
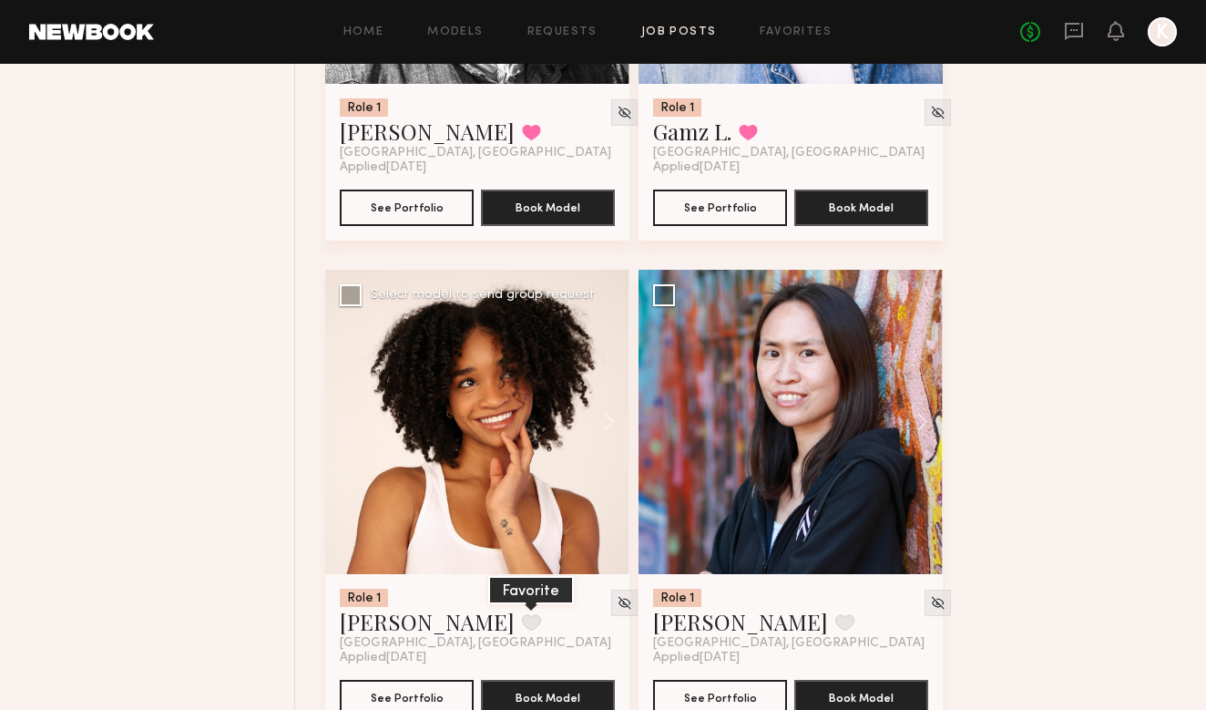
click at [522, 614] on button at bounding box center [531, 622] width 19 height 16
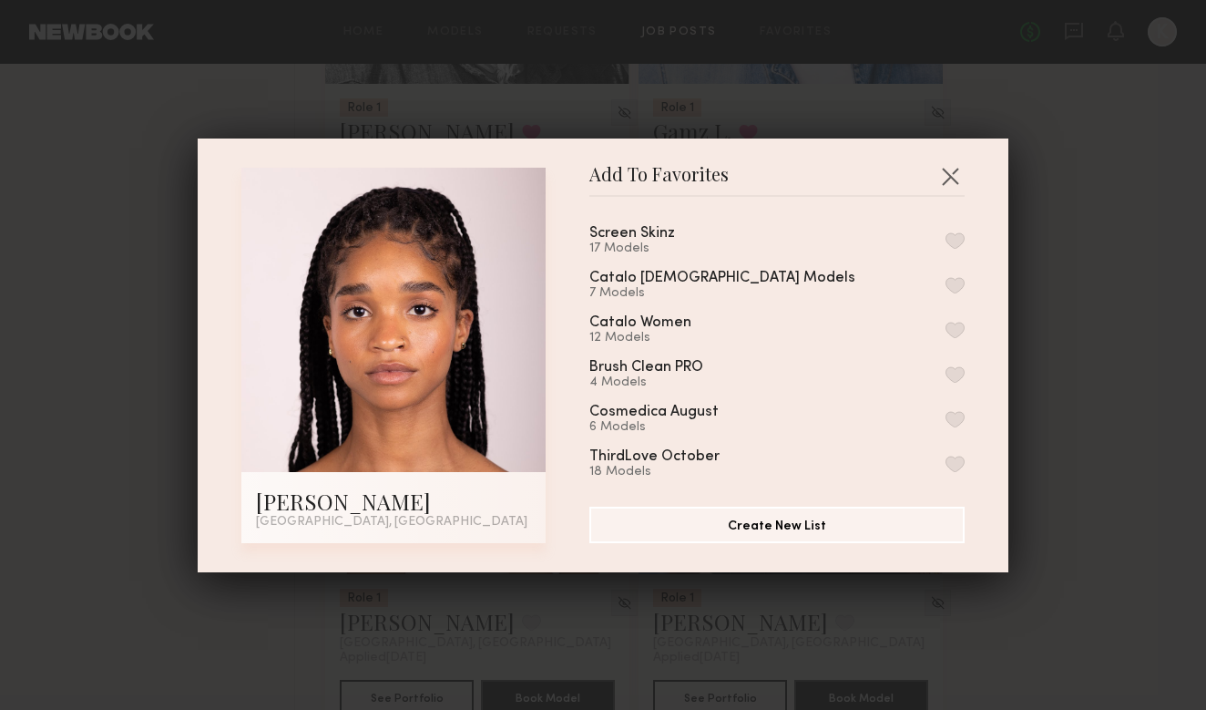
click at [947, 244] on button "button" at bounding box center [954, 240] width 19 height 16
click at [954, 174] on button "button" at bounding box center [949, 175] width 29 height 29
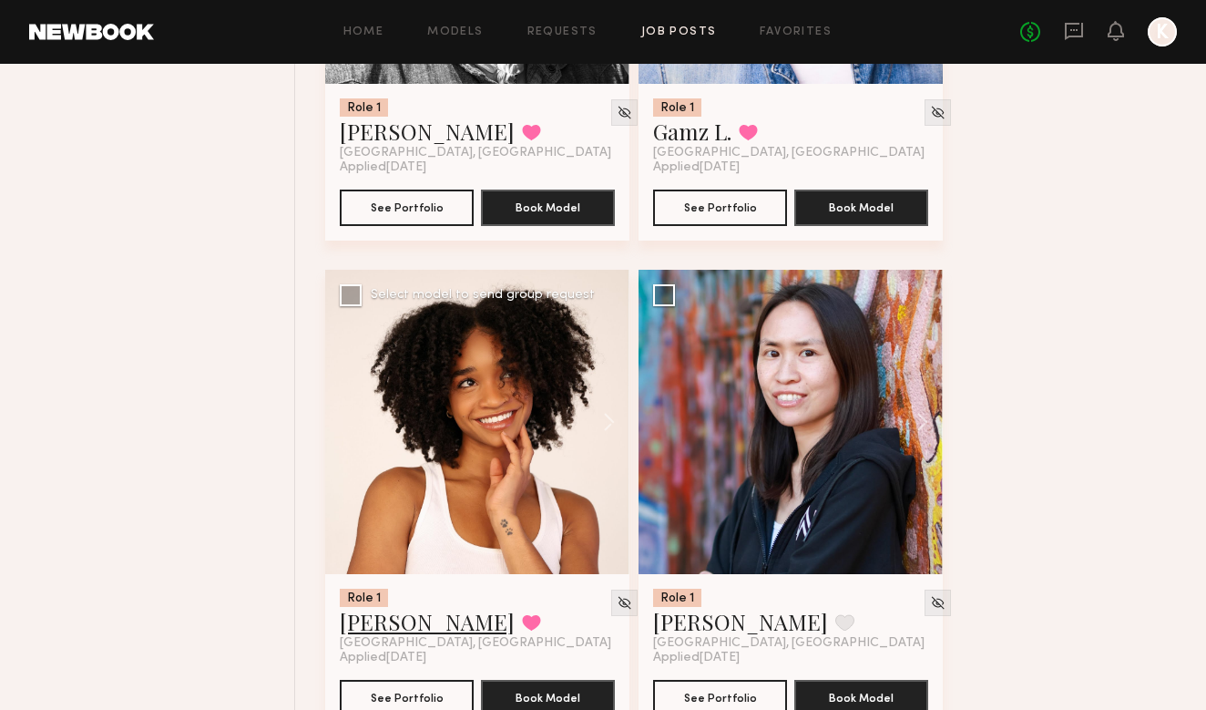
click at [362, 625] on link "[PERSON_NAME]" at bounding box center [427, 621] width 175 height 29
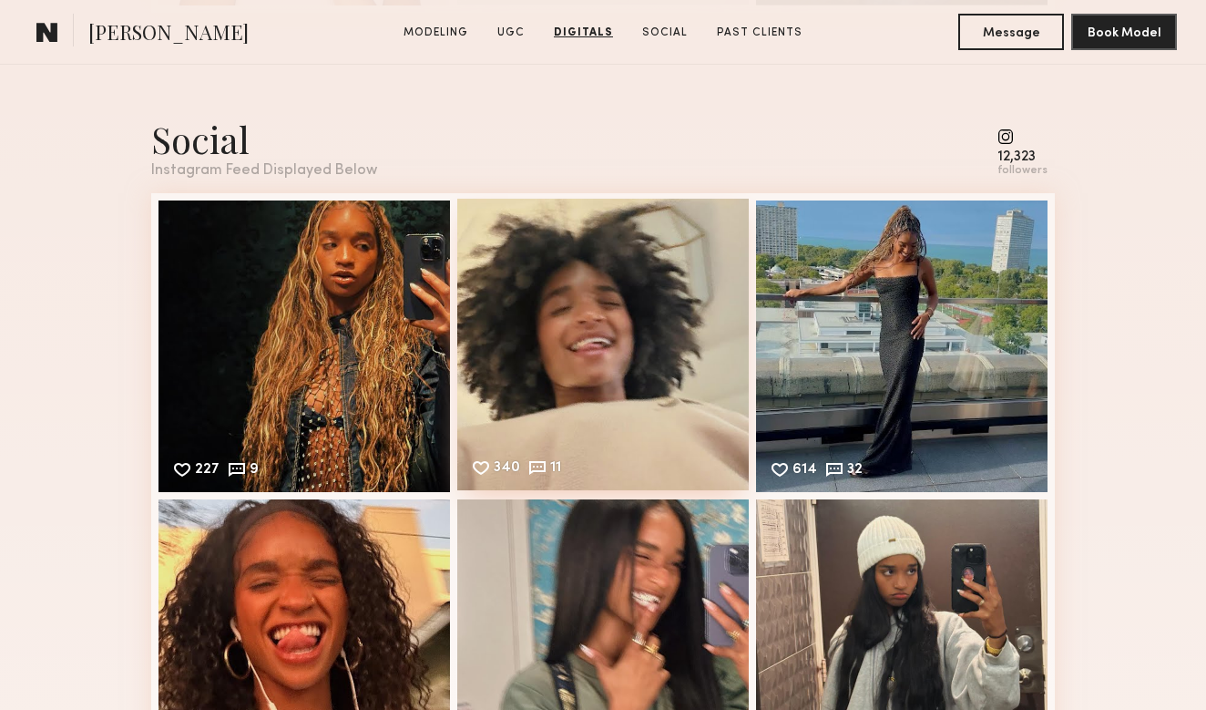
scroll to position [3012, 0]
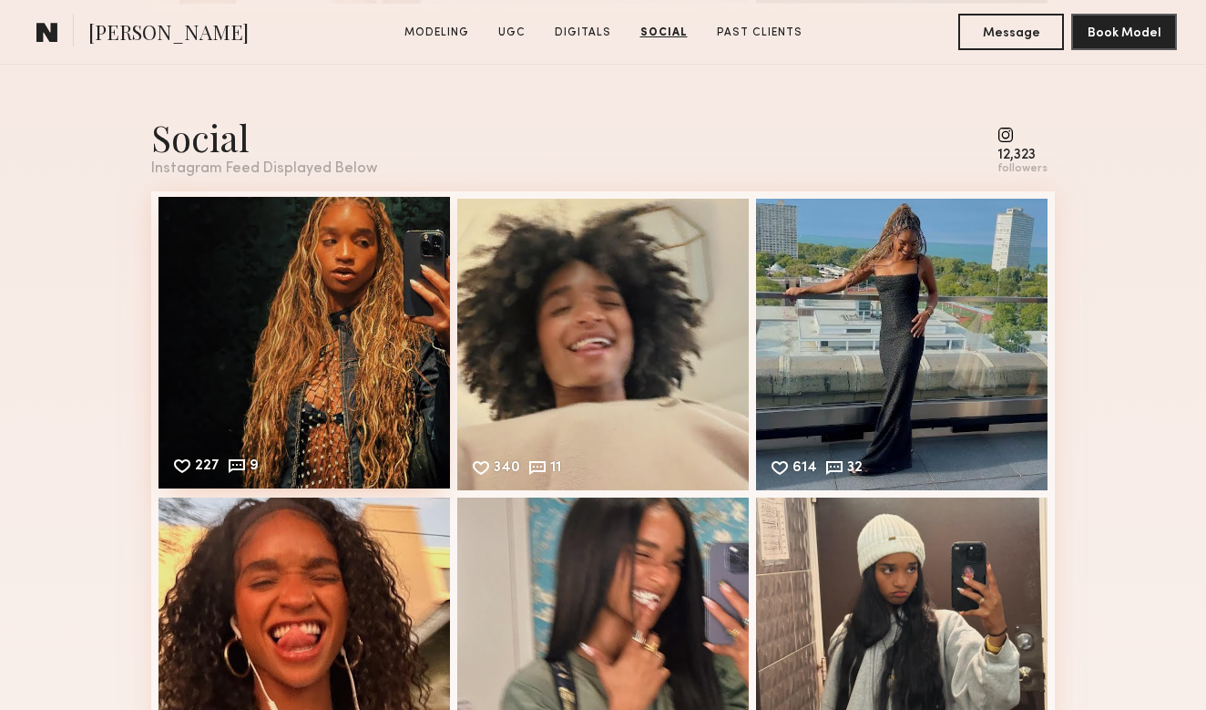
click at [383, 386] on div "227 9 Likes & comments displayed to show model’s engagement" at bounding box center [303, 342] width 291 height 291
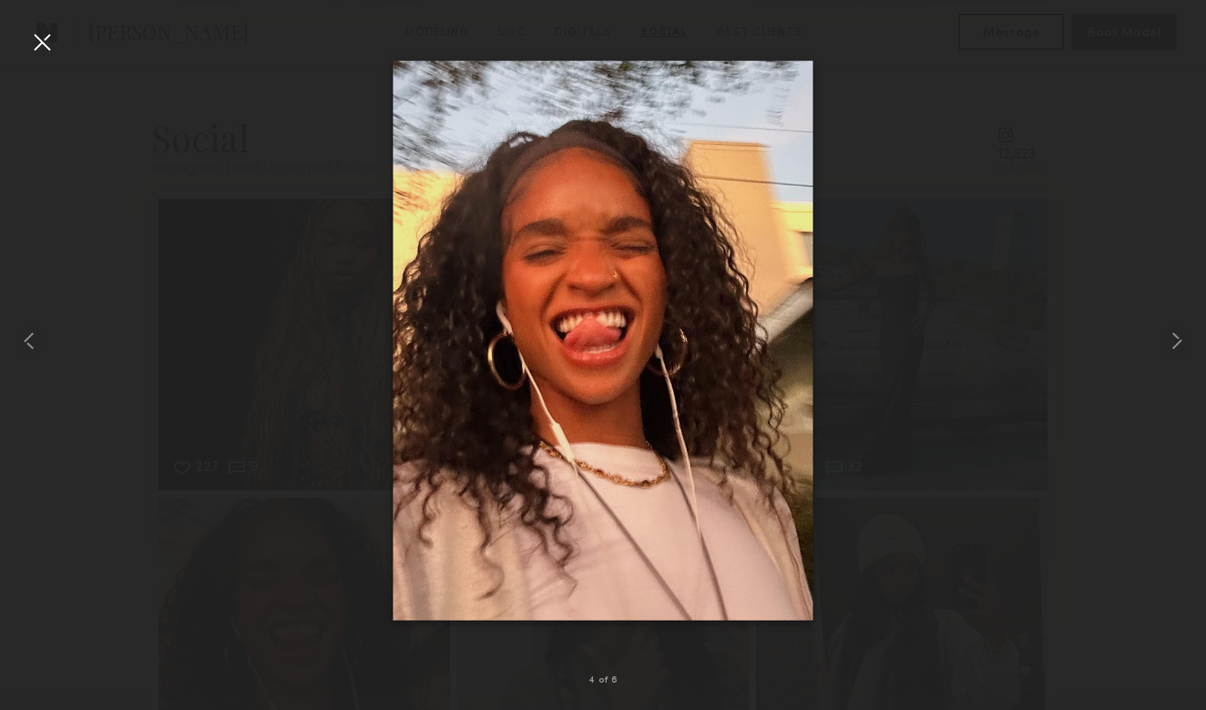
click at [34, 56] on div at bounding box center [41, 41] width 29 height 29
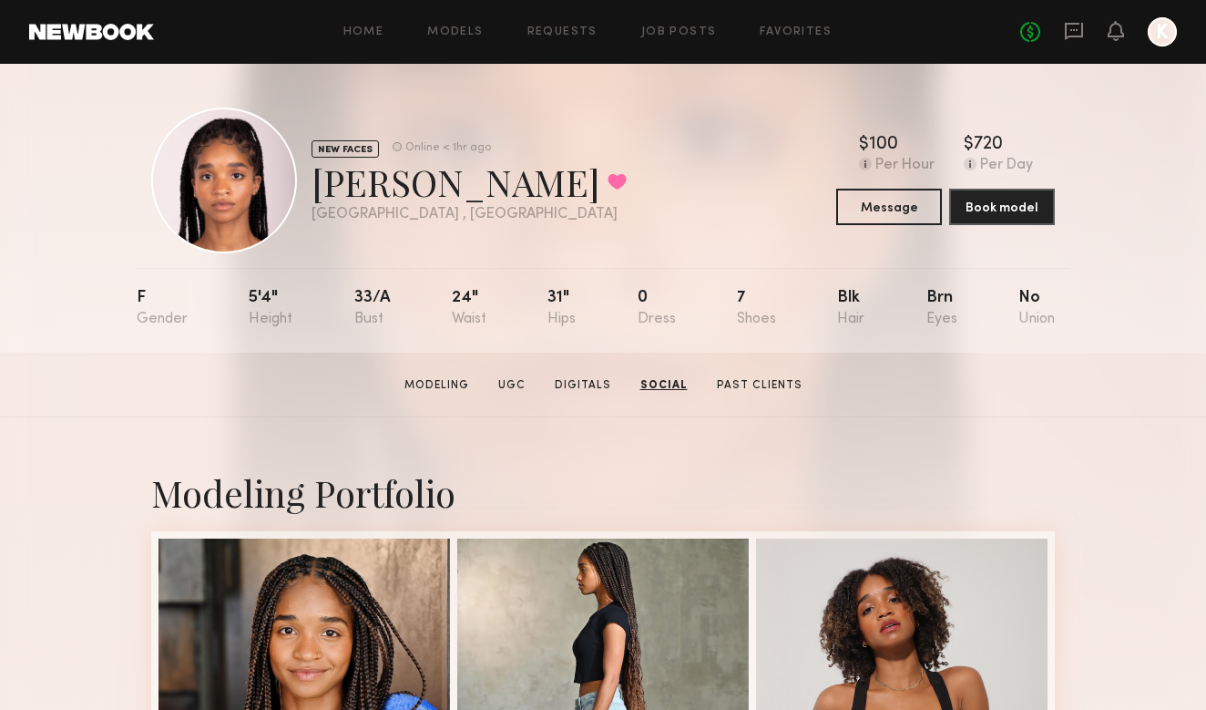
scroll to position [0, 0]
click at [819, 29] on link "Favorites" at bounding box center [796, 32] width 72 height 12
